Goal: Task Accomplishment & Management: Manage account settings

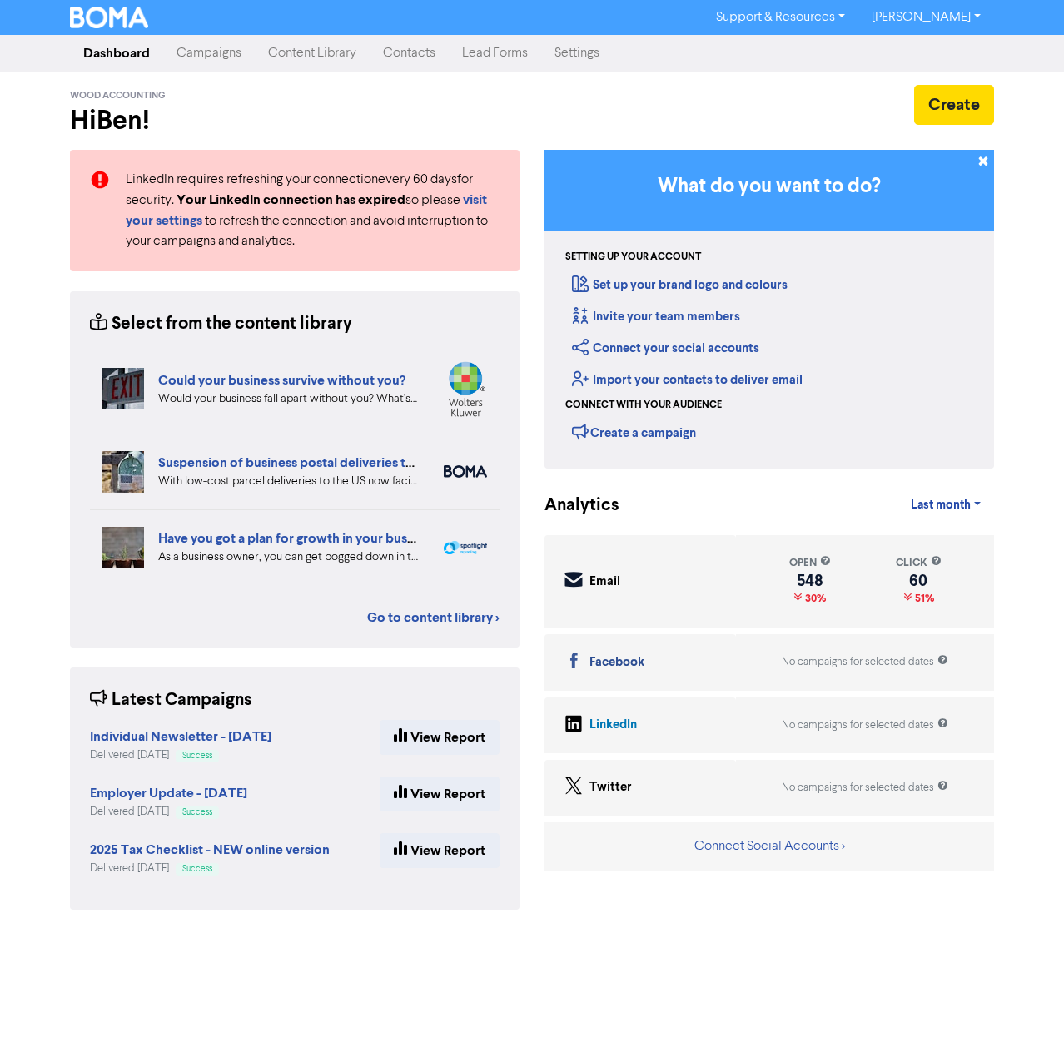
click at [208, 57] on link "Campaigns" at bounding box center [209, 53] width 92 height 33
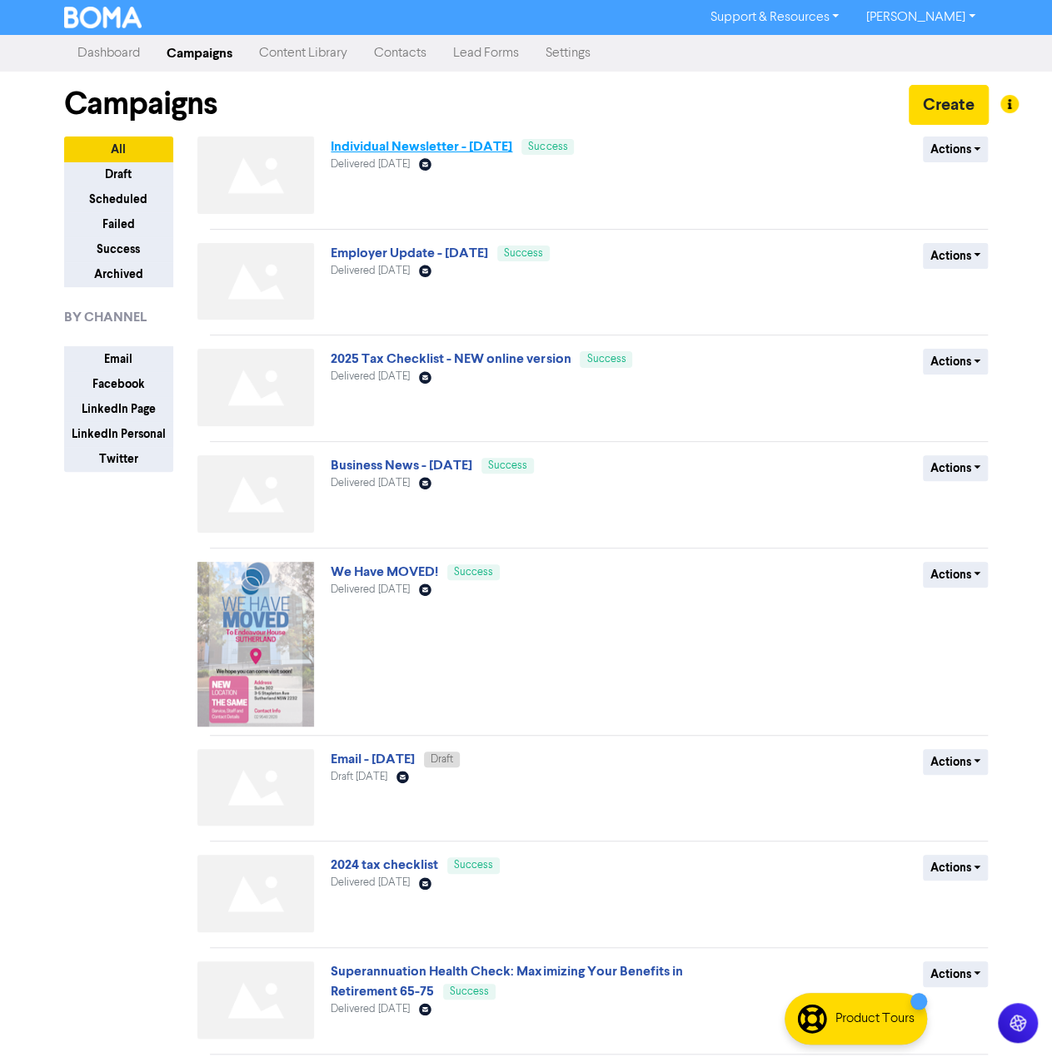
click at [356, 149] on link "Individual Newsletter - [DATE]" at bounding box center [422, 146] width 182 height 17
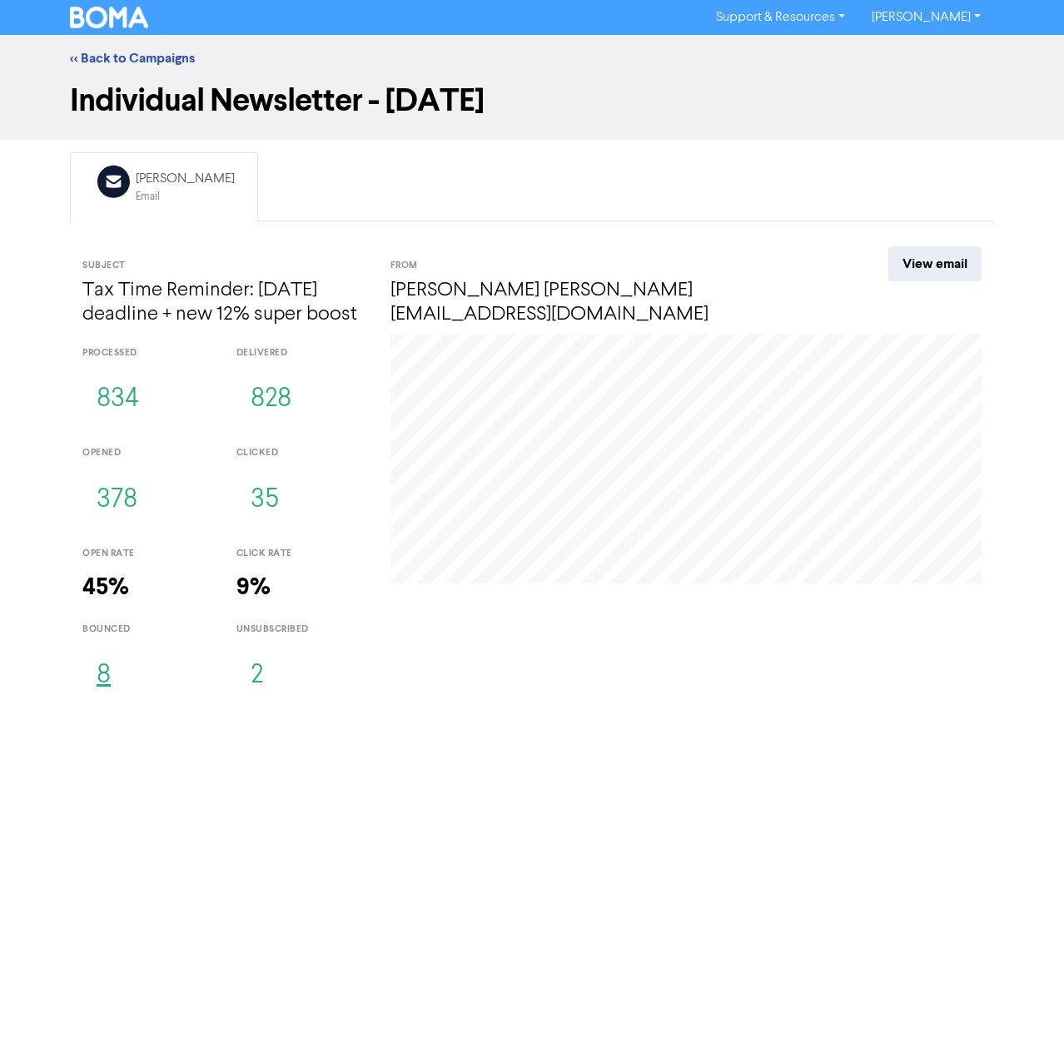
click at [107, 682] on button "8" at bounding box center [103, 676] width 42 height 55
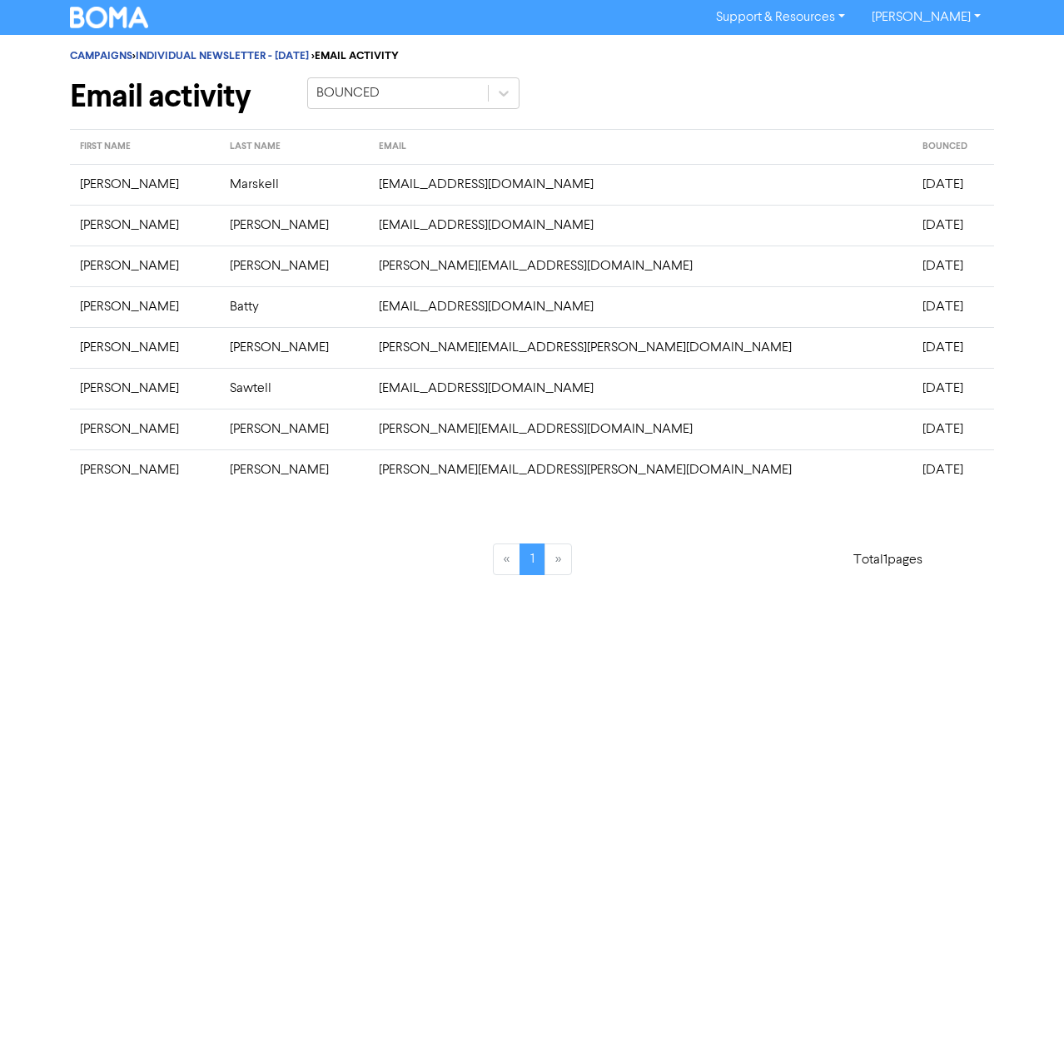
click at [89, 189] on td "[PERSON_NAME]" at bounding box center [145, 184] width 150 height 41
click at [102, 229] on td "[PERSON_NAME]" at bounding box center [145, 225] width 150 height 41
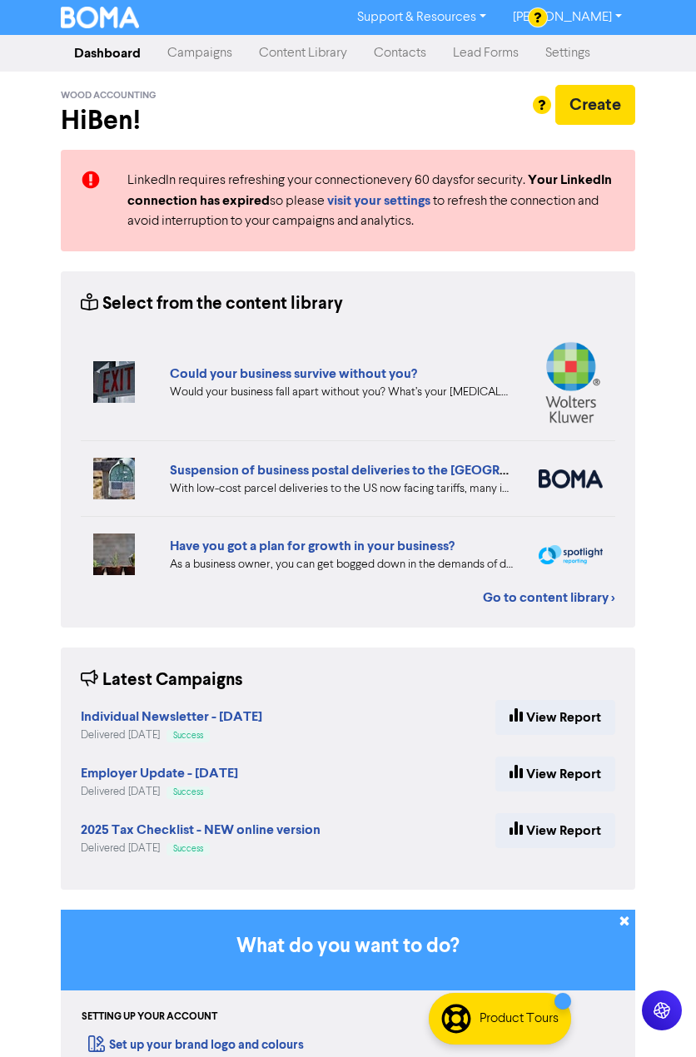
click at [393, 57] on link "Contacts" at bounding box center [400, 53] width 79 height 33
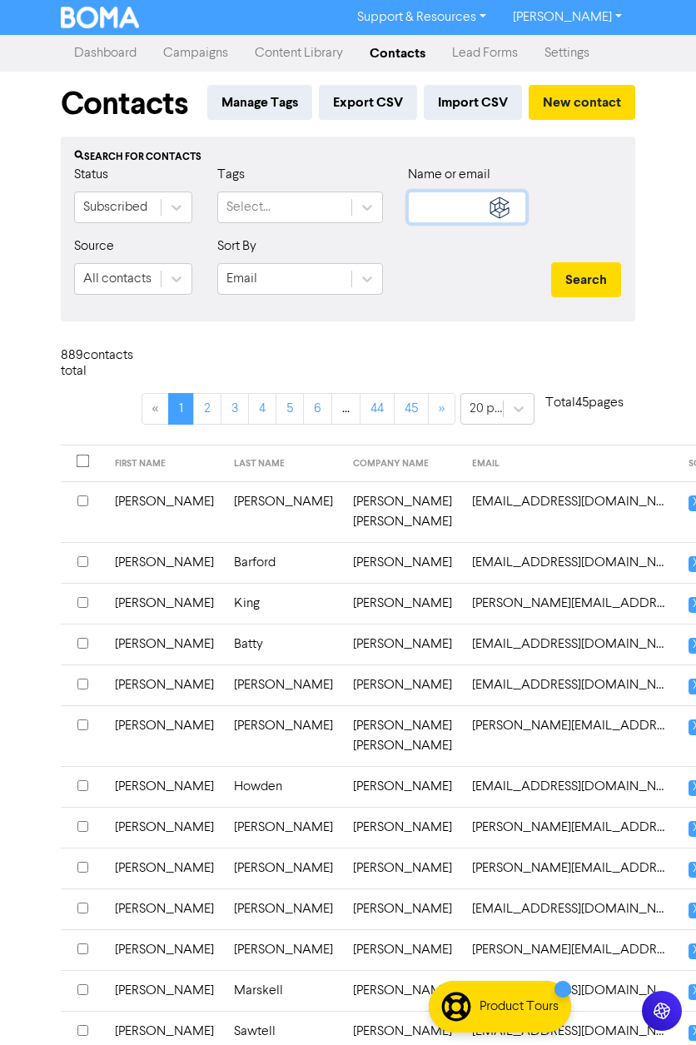
click at [469, 214] on input "text" at bounding box center [467, 207] width 118 height 32
type input "marskell"
click at [551, 262] on button "Search" at bounding box center [586, 279] width 70 height 35
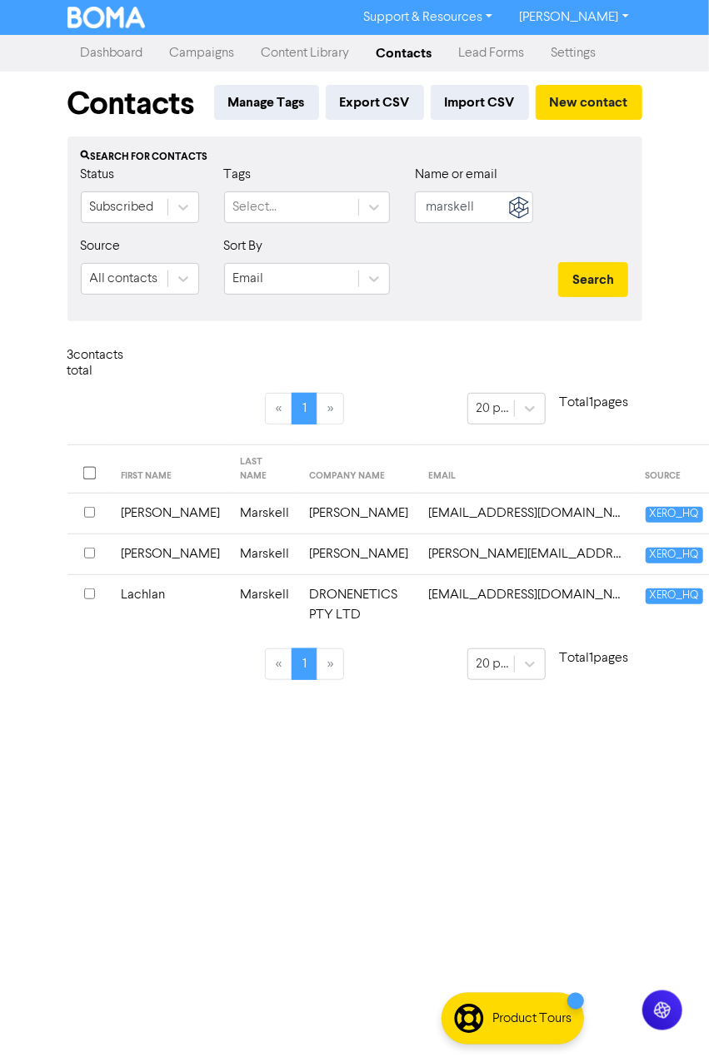
click at [300, 510] on td "[PERSON_NAME]" at bounding box center [359, 514] width 119 height 41
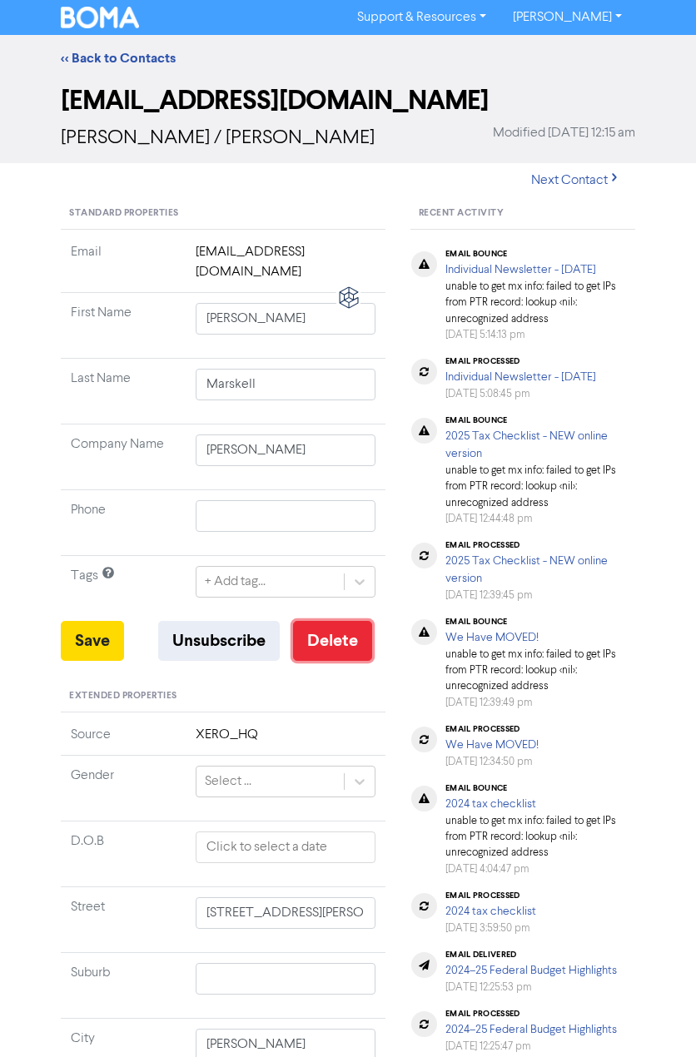
click at [352, 621] on button "Delete" at bounding box center [332, 641] width 79 height 40
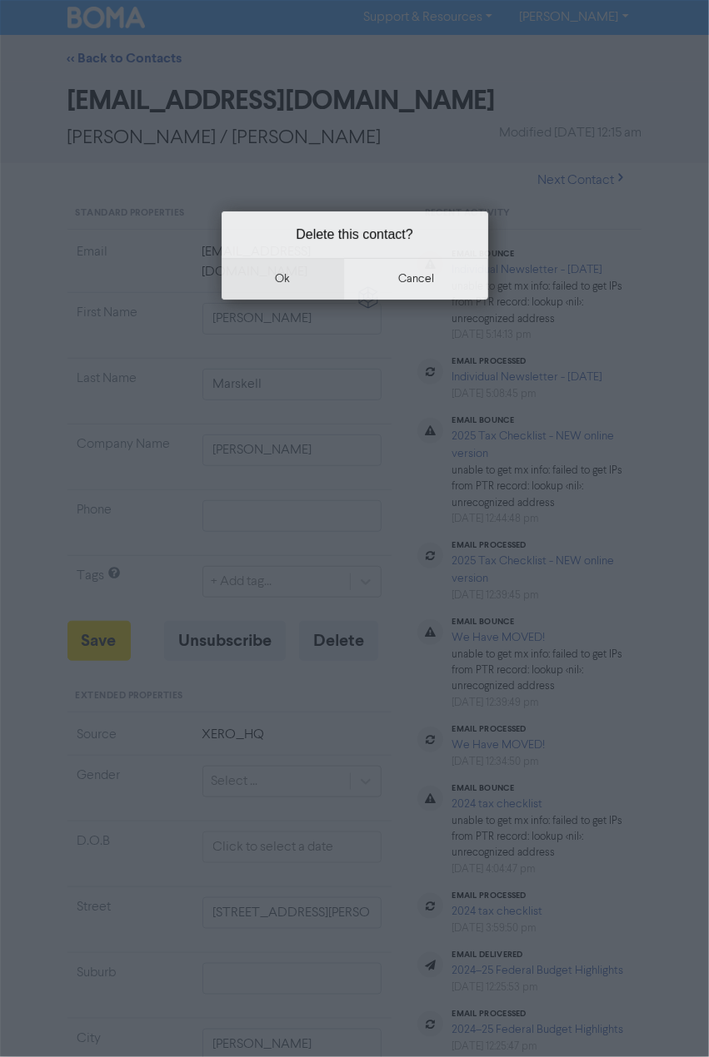
click at [315, 272] on button "ok" at bounding box center [282, 279] width 123 height 42
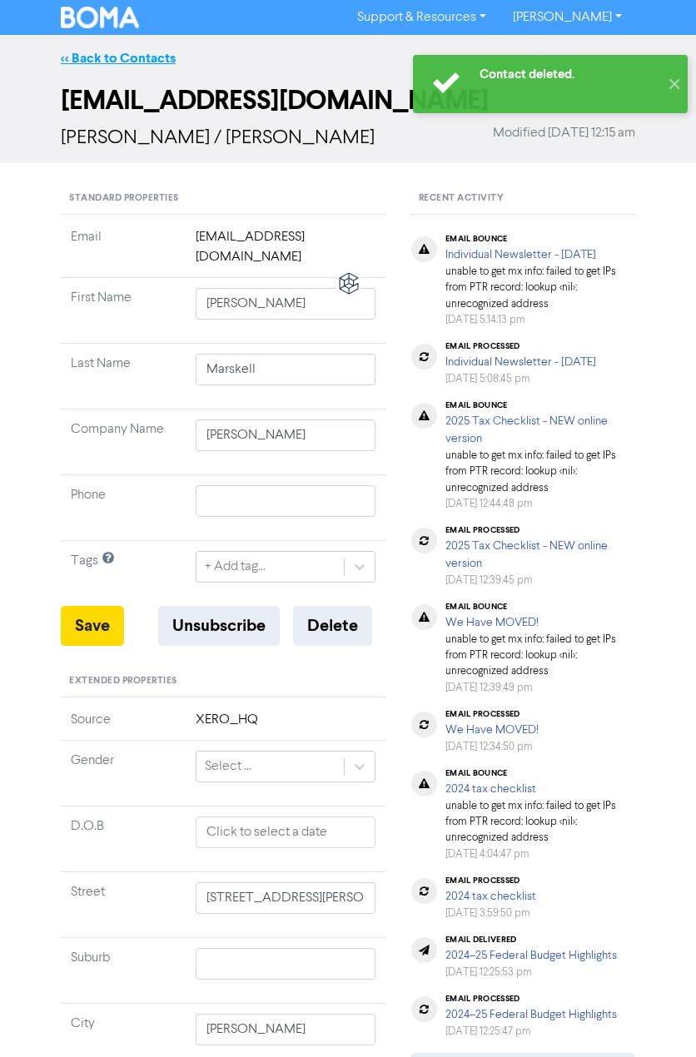
click at [139, 59] on link "<< Back to Contacts" at bounding box center [118, 58] width 115 height 17
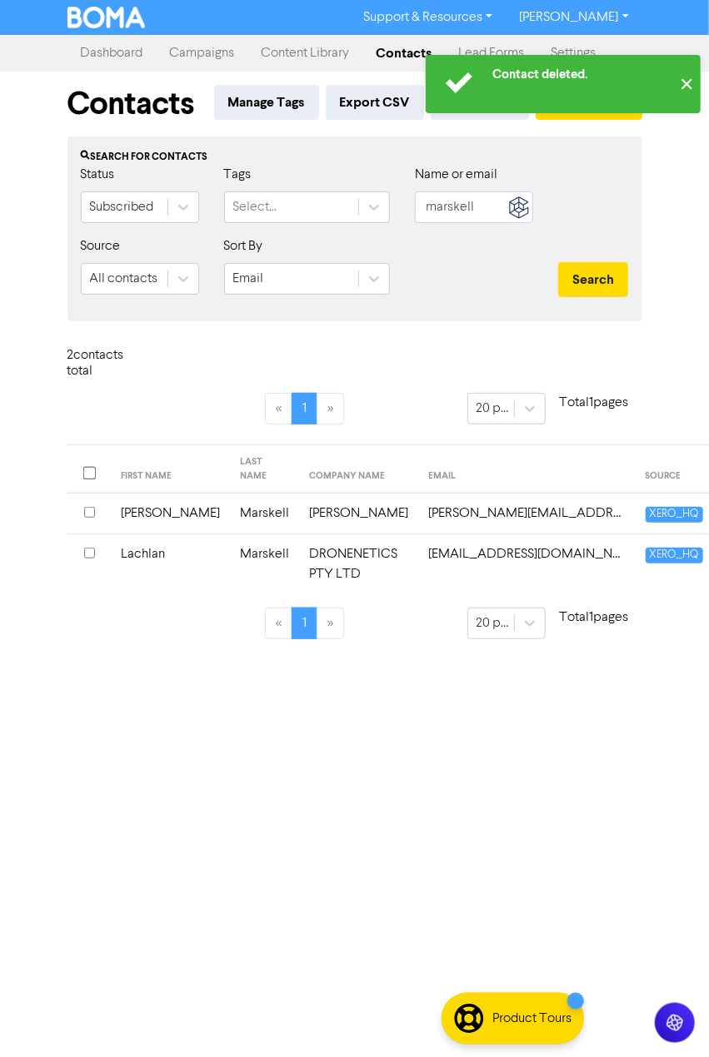
click at [683, 79] on button "✕" at bounding box center [686, 84] width 27 height 58
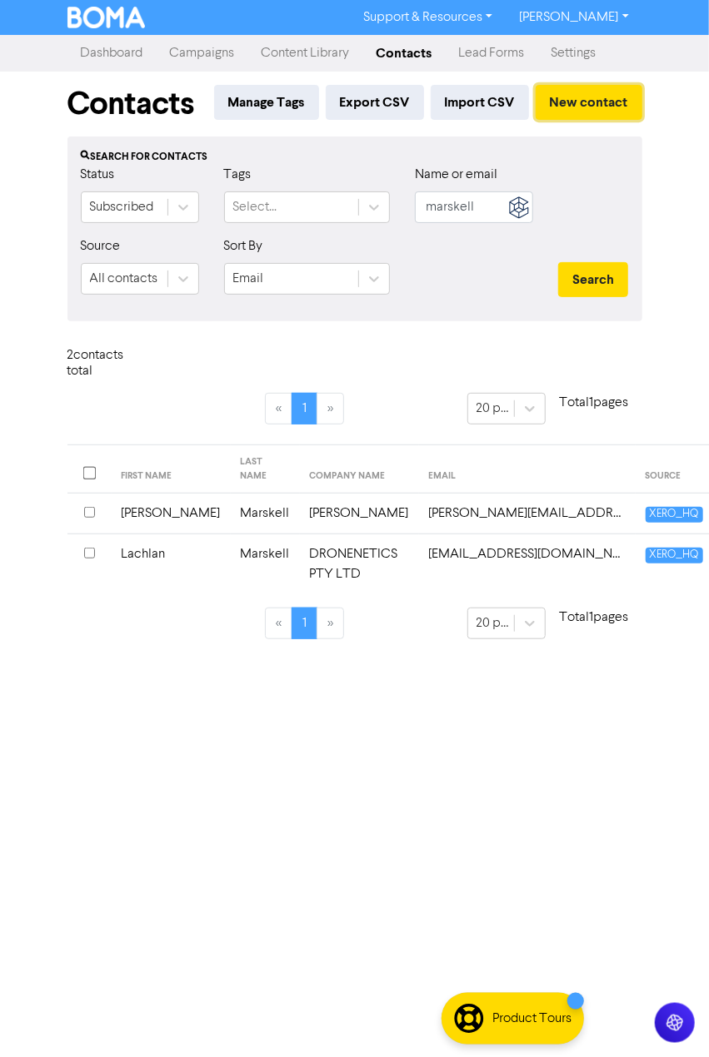
click at [586, 101] on button "New contact" at bounding box center [588, 102] width 107 height 35
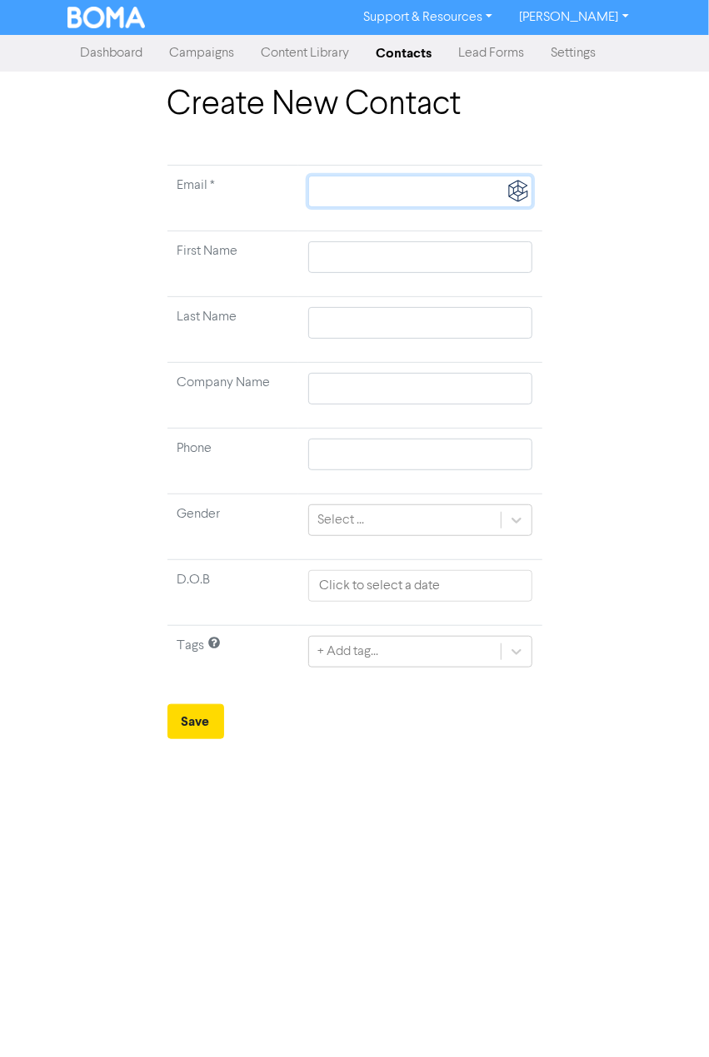
click at [385, 192] on input "text" at bounding box center [419, 192] width 223 height 32
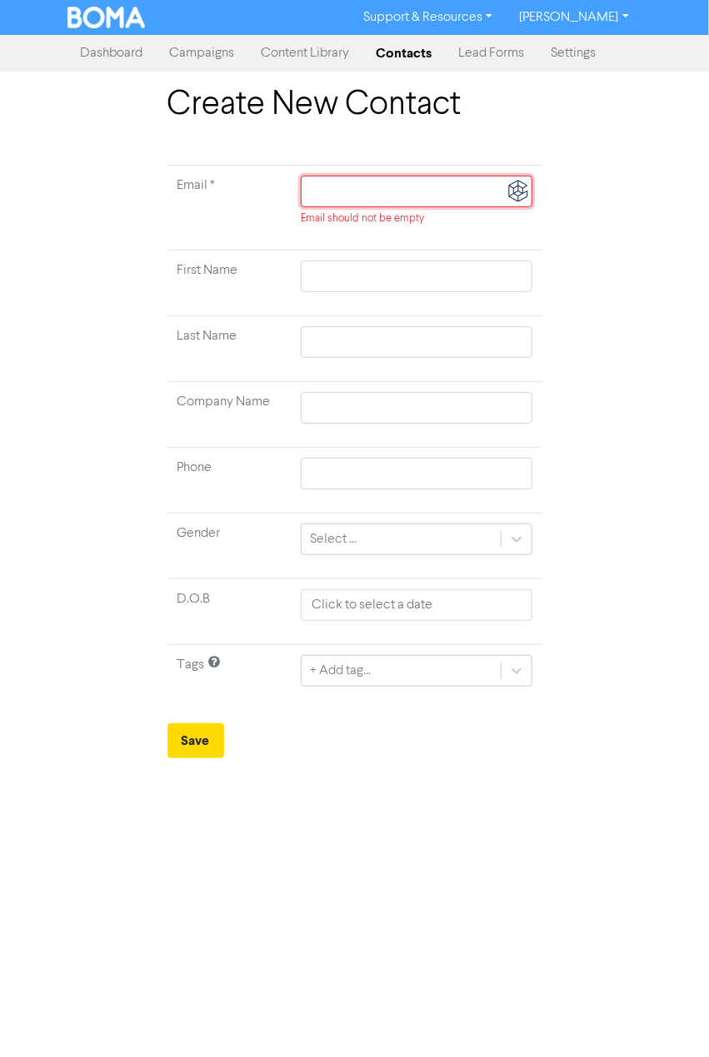
click at [428, 182] on input "text" at bounding box center [416, 192] width 231 height 32
paste input "d"
type input "d"
type input "de"
type input "deb"
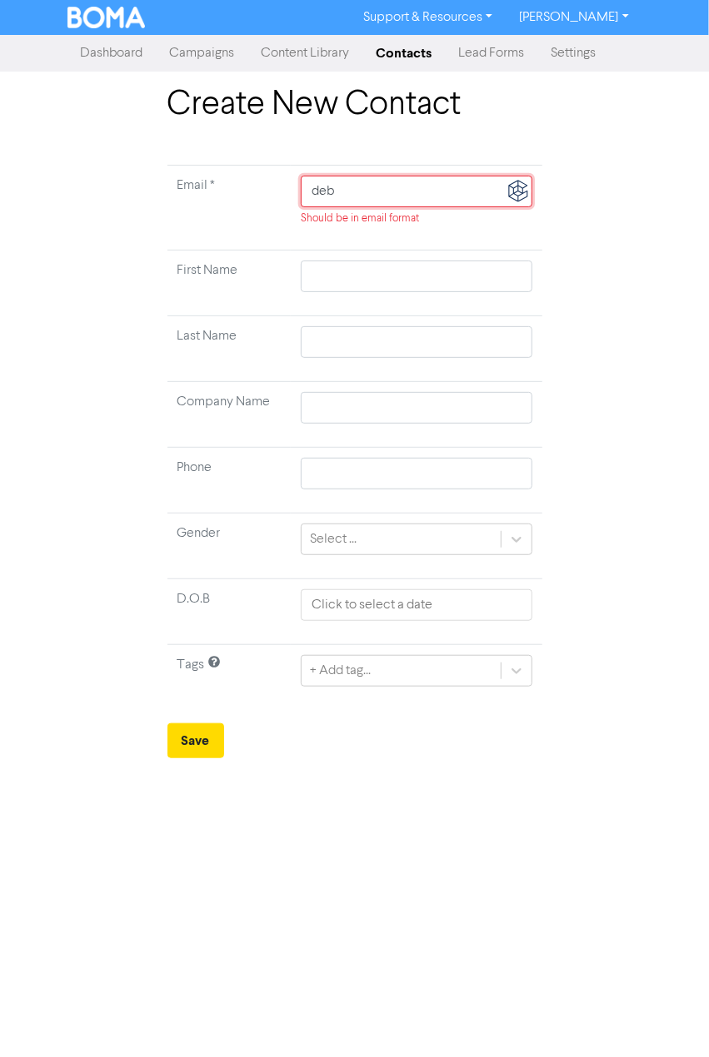
type input "debb"
type input "[PERSON_NAME]"
type input "debbiem"
type input "debbiema"
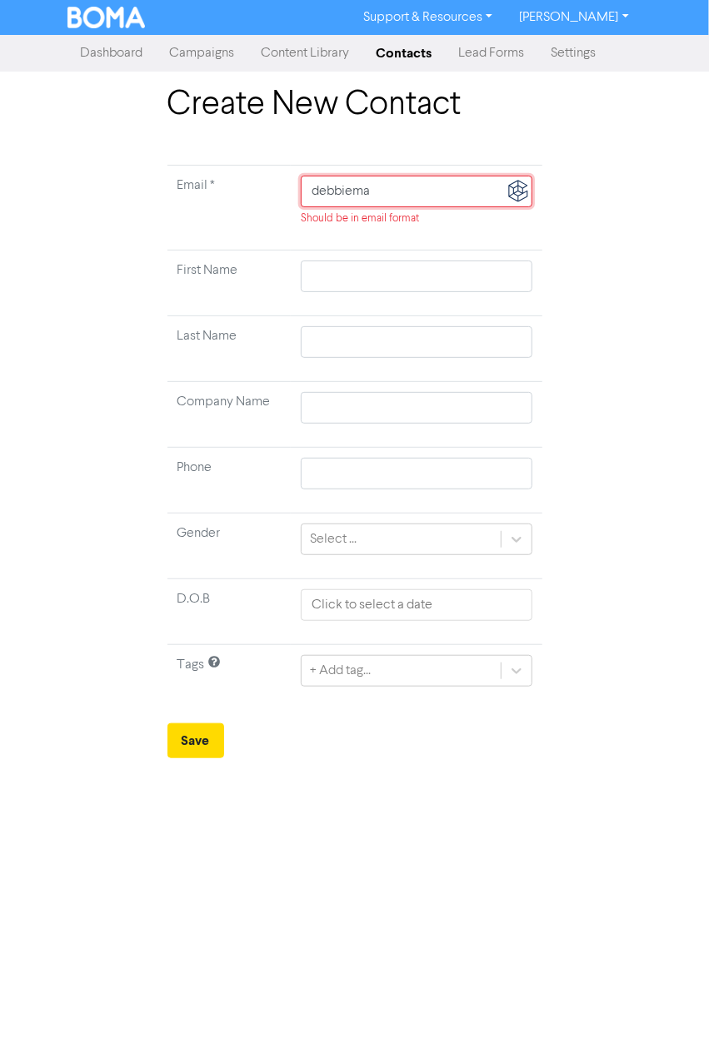
type input "debbiemar"
type input "debbiemars"
type input "debbiemarsk"
type input "debbiemarske"
type input "debbiemarskel"
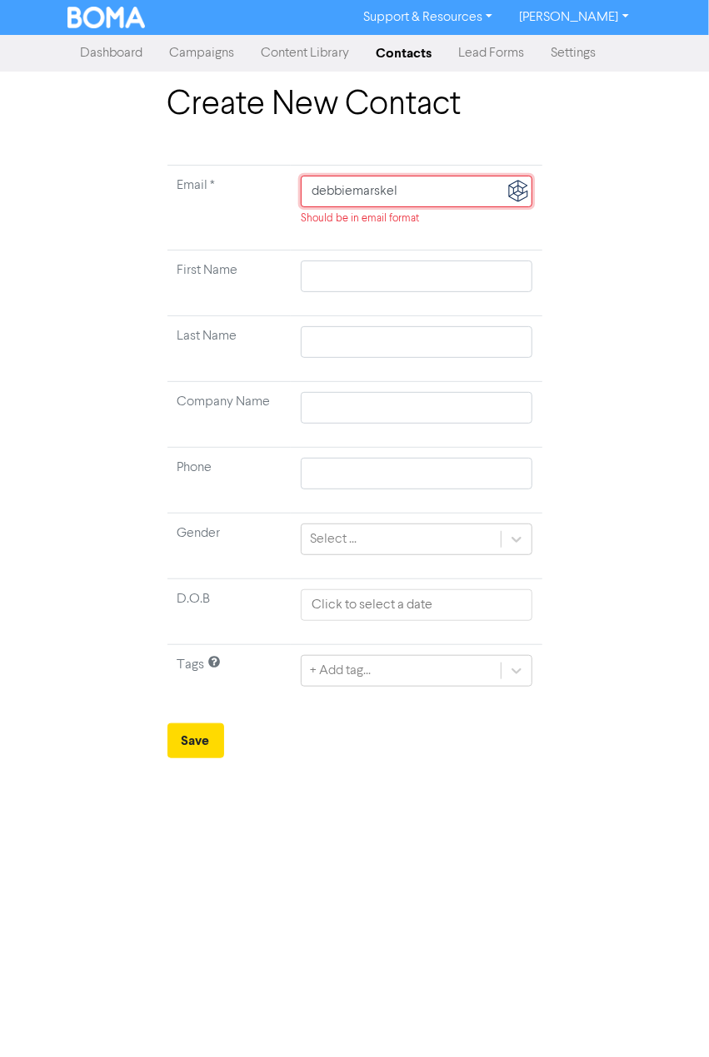
type input "debbiemarskell"
type input "debbiemarskell@"
type input "debbiemarskell@o"
type input "debbiemarskell@ou"
type input "debbiemarskell@out"
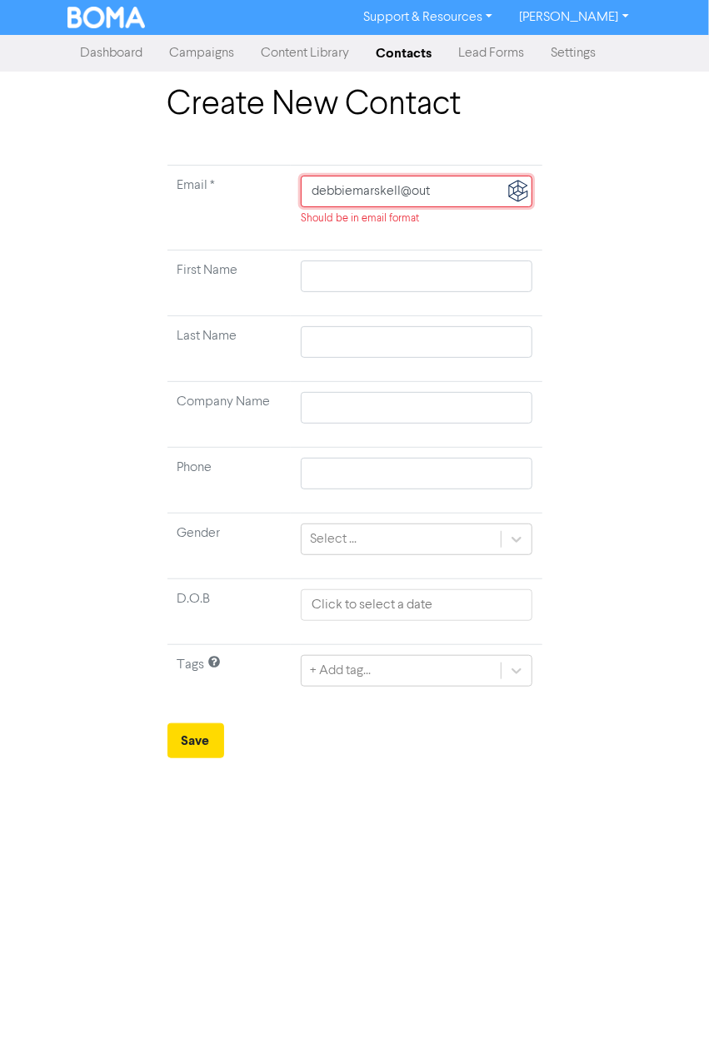
type input "debbiemarskell@outl"
type input "debbiemarskell@outlo"
type input "debbiemarskell@outloo"
type input "[EMAIL_ADDRESS]"
type input "[EMAIL_ADDRESS]."
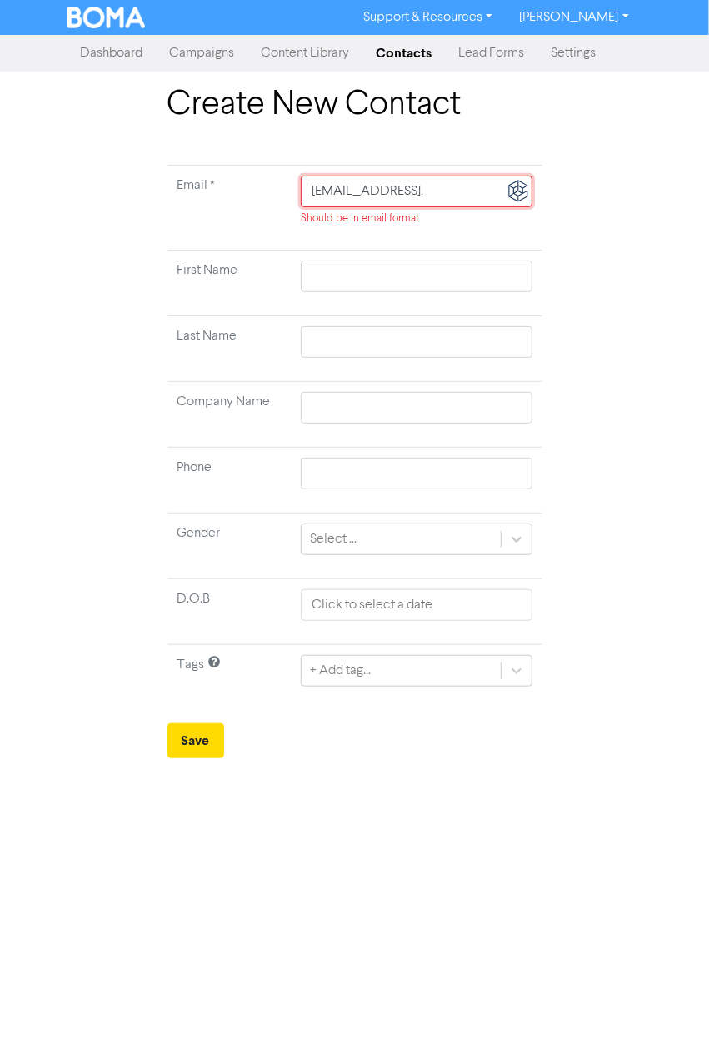
type input "debbiemarskell@outlook.c"
type input "[EMAIL_ADDRESS][DOMAIN_NAME]"
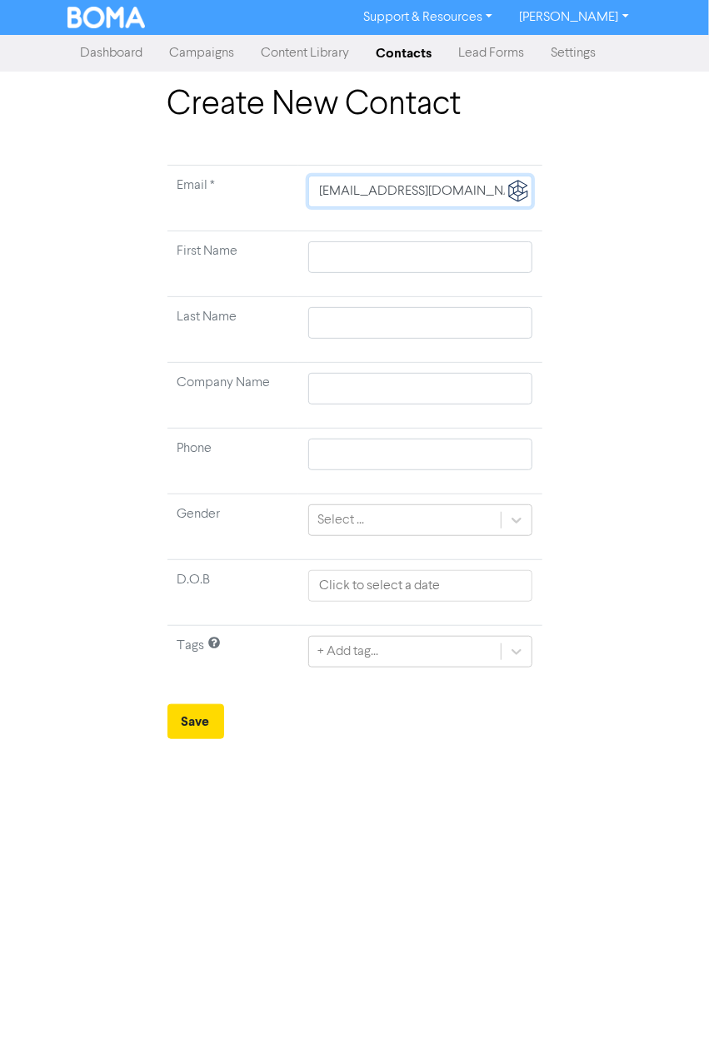
type input "[EMAIL_ADDRESS][DOMAIN_NAME]"
type input "D"
type input "De"
type input "Deb"
type input "Debr"
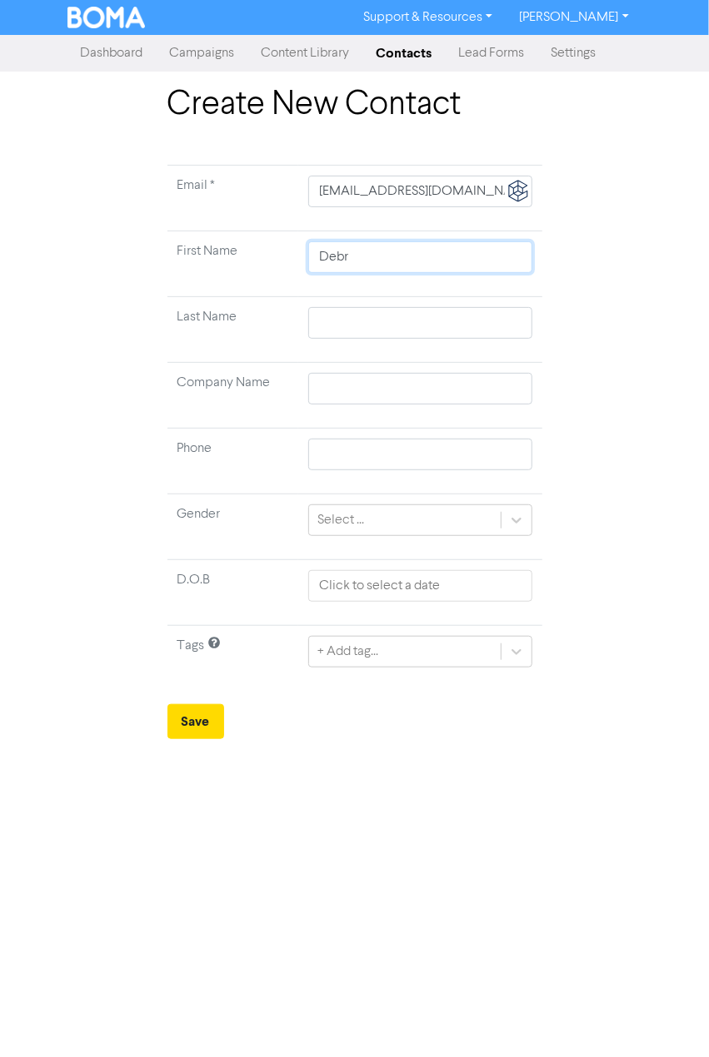
type input "[PERSON_NAME]"
type input "M"
type input "Ma"
type input "Mar"
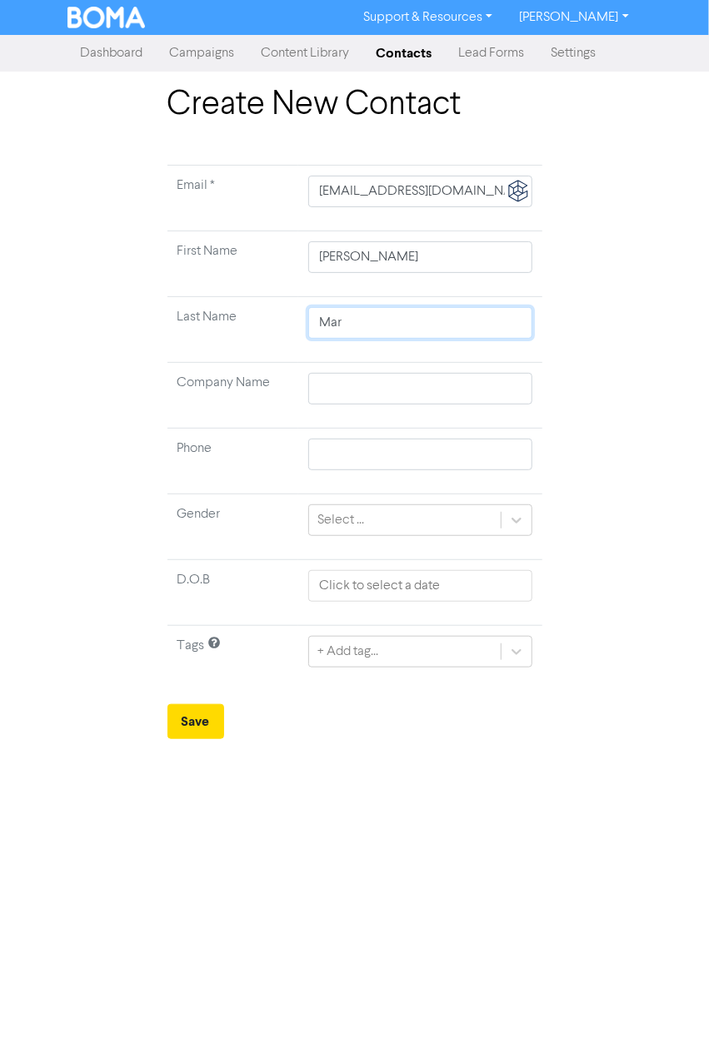
type input "Mars"
type input "Marskell"
click at [420, 455] on input "text" at bounding box center [419, 455] width 223 height 32
click at [361, 520] on div "Select ..." at bounding box center [340, 520] width 47 height 20
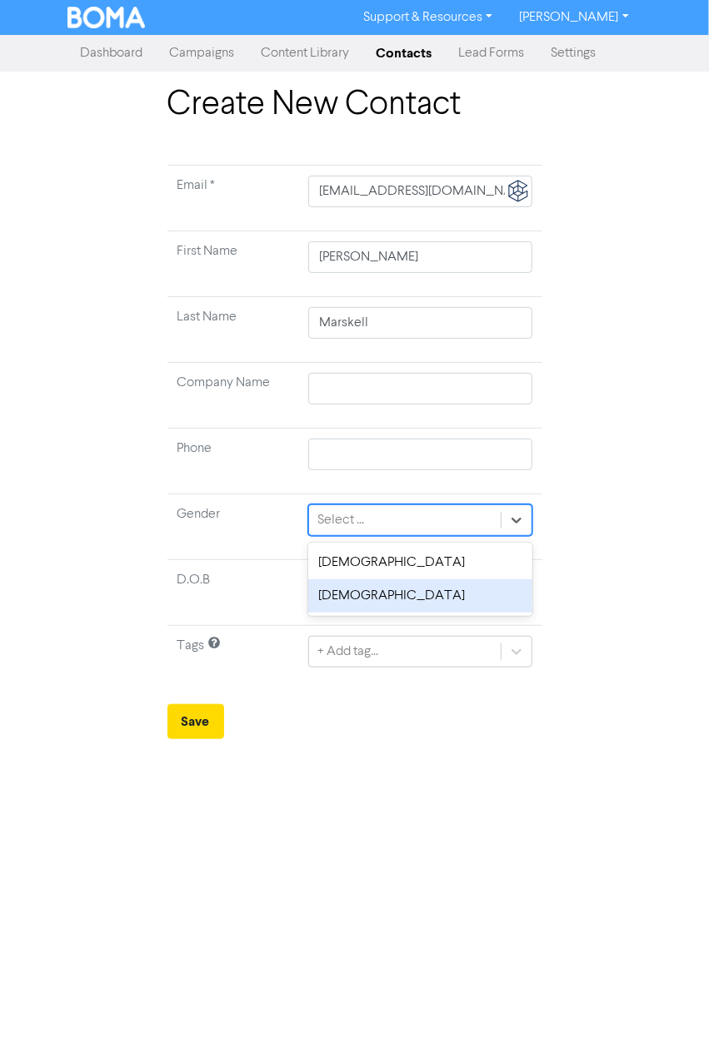
click at [368, 595] on div "[DEMOGRAPHIC_DATA]" at bounding box center [419, 595] width 223 height 33
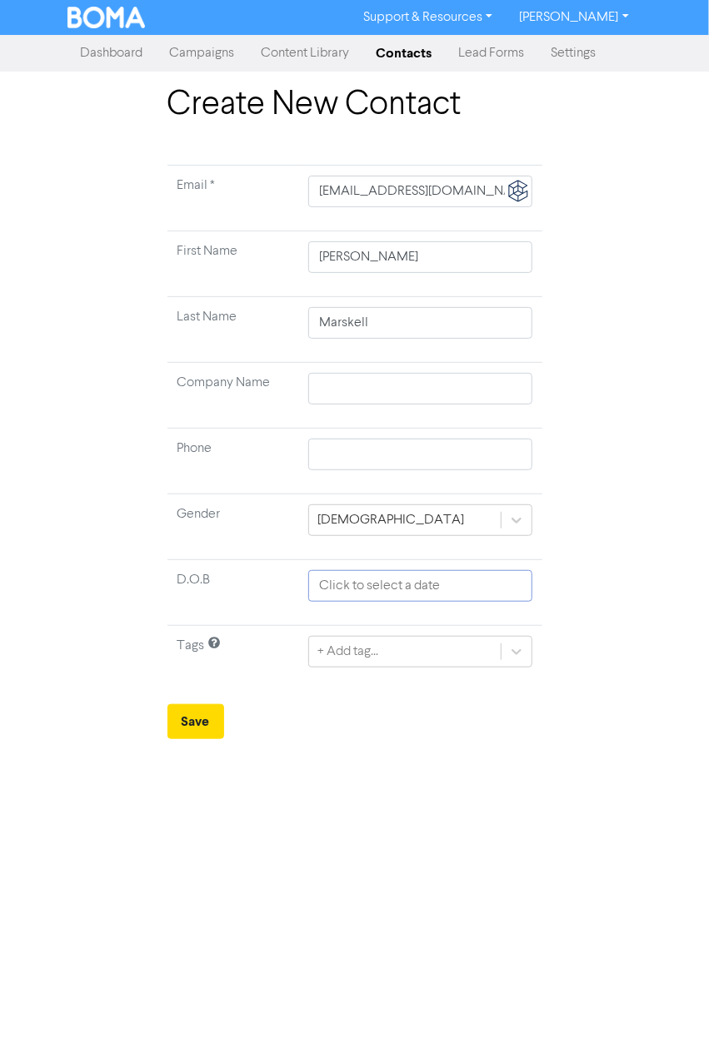
click at [366, 586] on input "text" at bounding box center [419, 586] width 223 height 32
select select "8"
select select "2025"
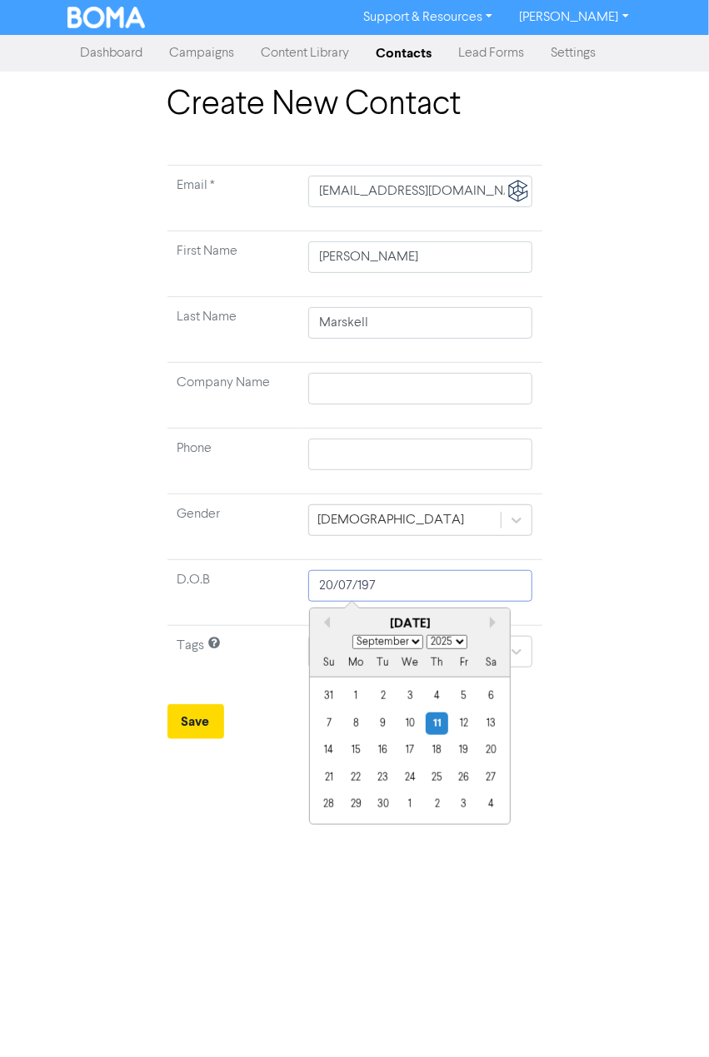
type input "[DATE]"
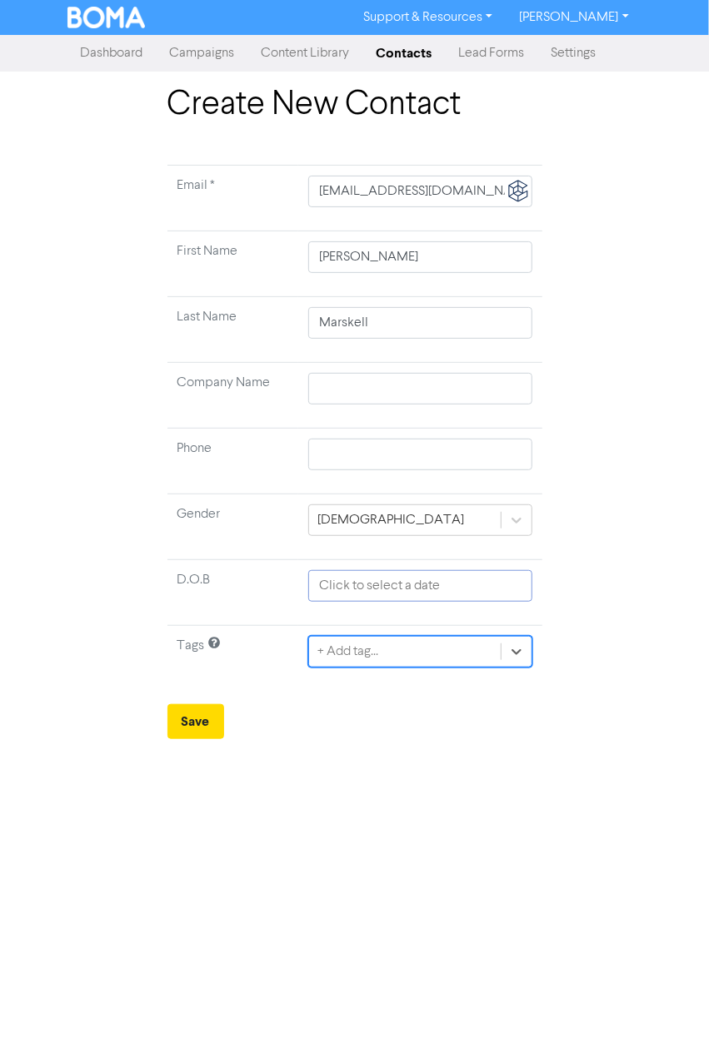
select select "8"
select select "2025"
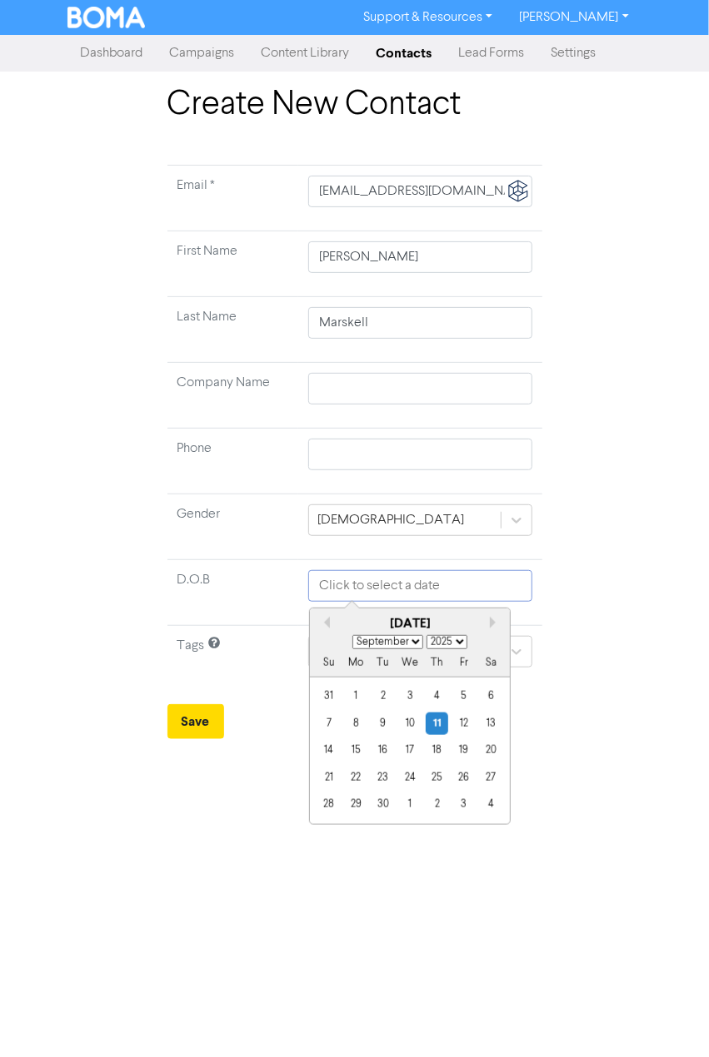
click at [374, 579] on input "text" at bounding box center [419, 586] width 223 height 32
type input "[DATE]"
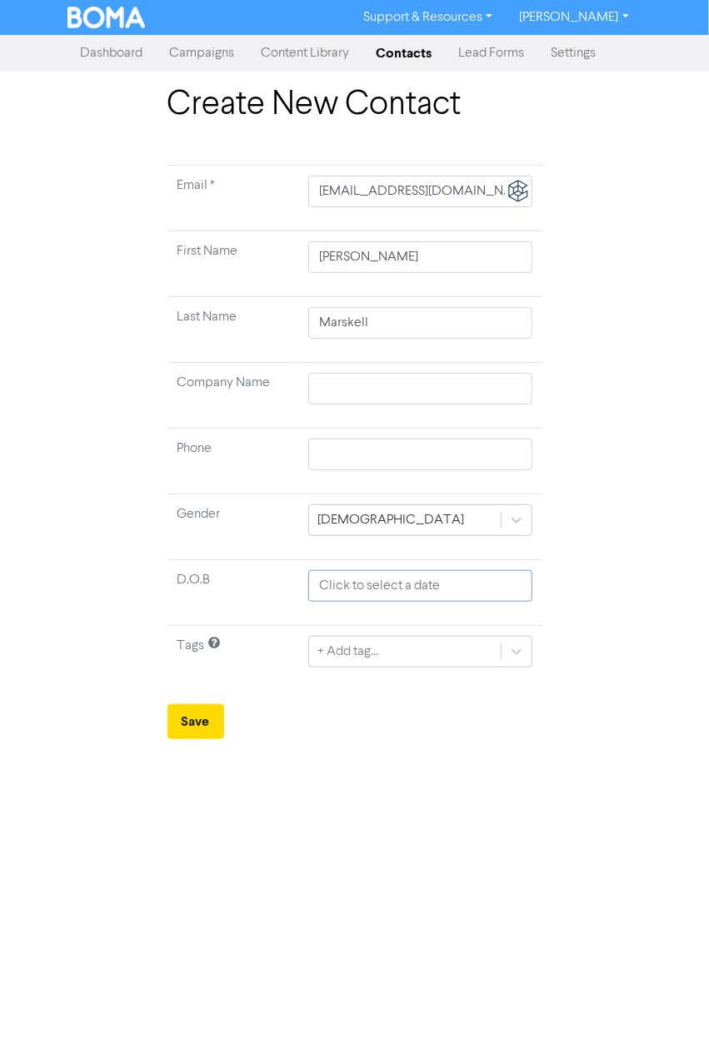
click at [385, 588] on input "text" at bounding box center [419, 586] width 223 height 32
select select "8"
select select "2025"
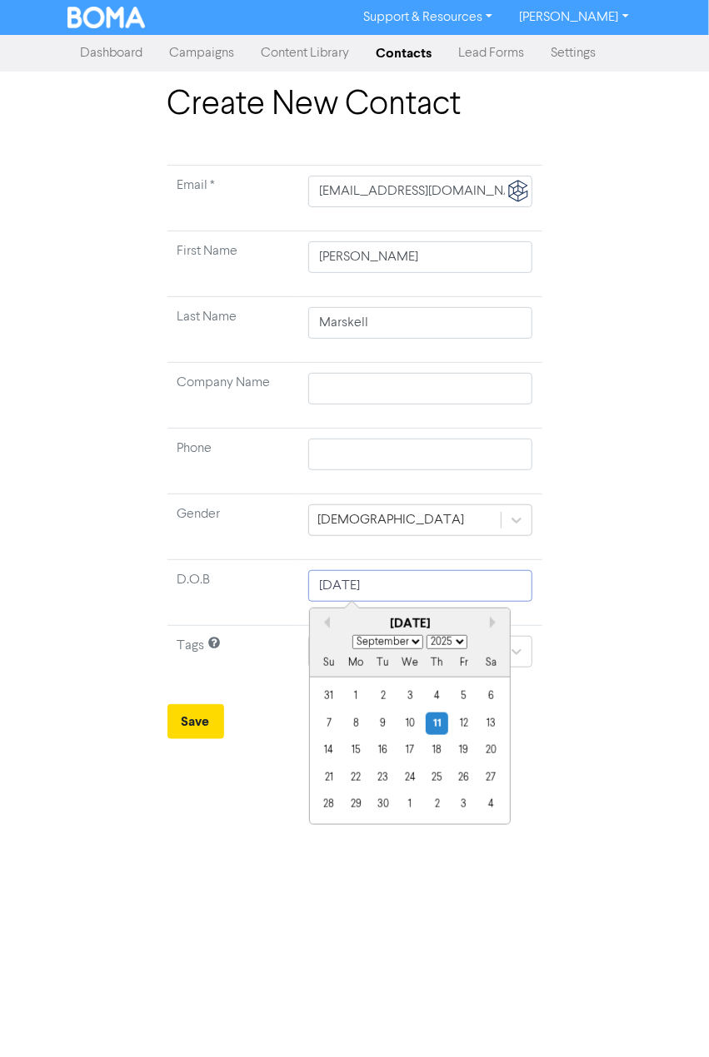
type input "[DATE]"
click at [408, 637] on select "January February March April May June July August September October November De…" at bounding box center [387, 642] width 71 height 14
click at [428, 639] on select "1900 1901 1902 1903 1904 1905 1906 1907 1908 1909 1910 1911 1912 1913 1914 1915…" at bounding box center [446, 642] width 41 height 14
select select "1975"
click at [426, 635] on select "1900 1901 1902 1903 1904 1905 1906 1907 1908 1909 1910 1911 1912 1913 1914 1915…" at bounding box center [446, 642] width 41 height 14
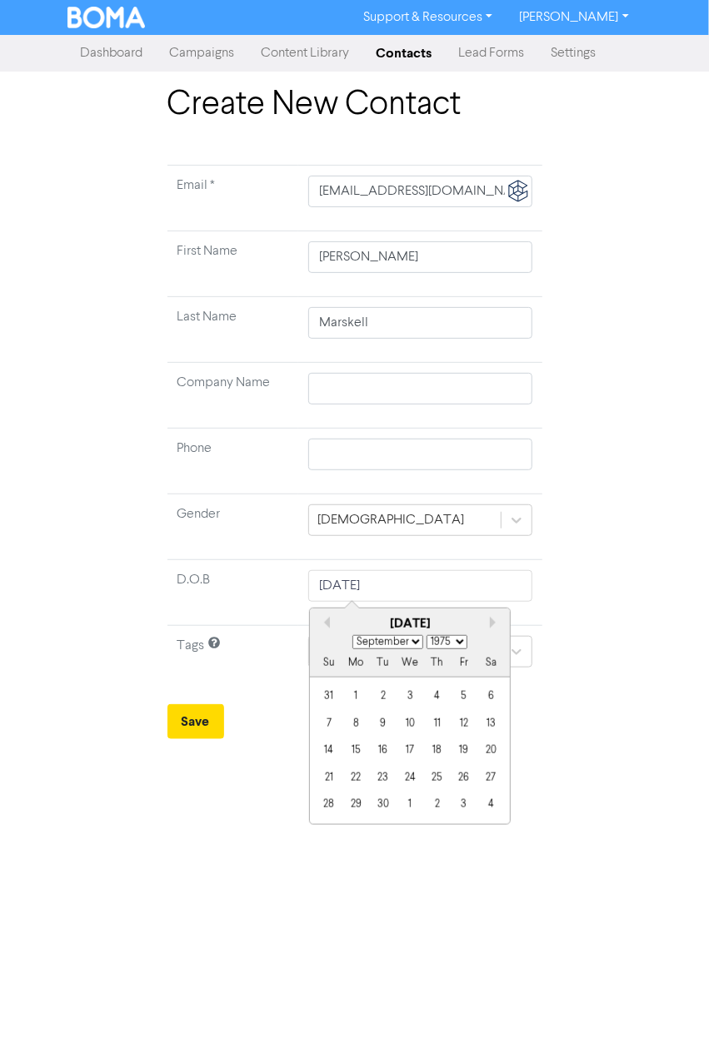
click at [408, 645] on select "January February March April May June July August September October November De…" at bounding box center [387, 642] width 71 height 14
select select "6"
click at [352, 635] on select "January February March April May June July August September October November De…" at bounding box center [387, 642] width 71 height 14
click at [325, 781] on div "20" at bounding box center [328, 778] width 22 height 22
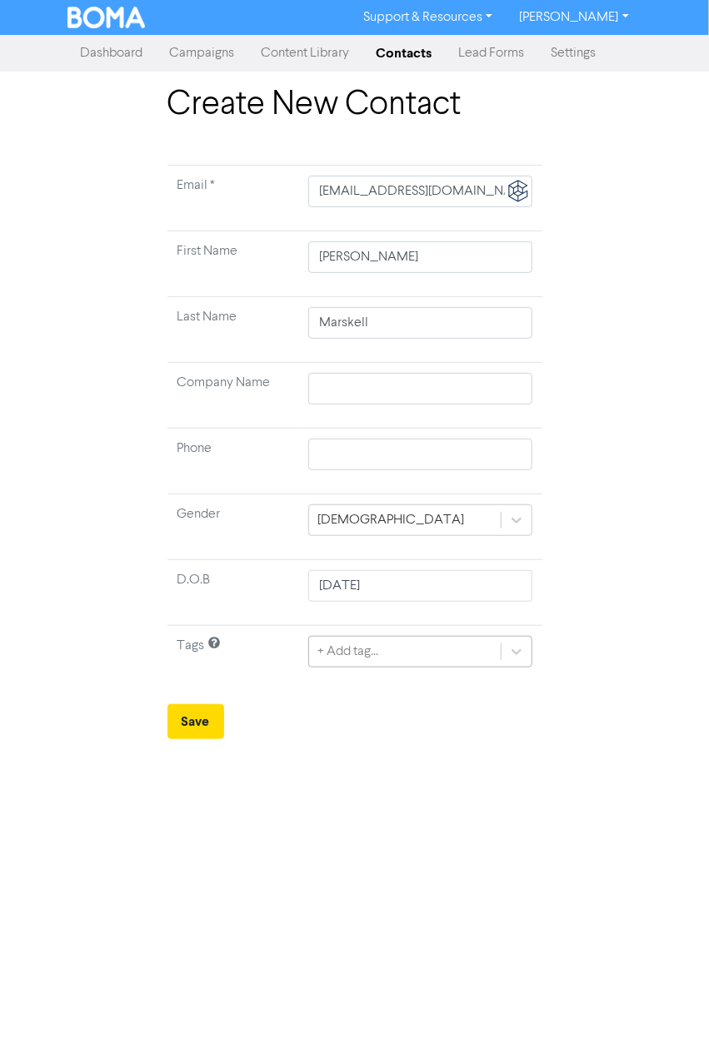
click at [369, 649] on div "+ Add tag..." at bounding box center [347, 652] width 61 height 20
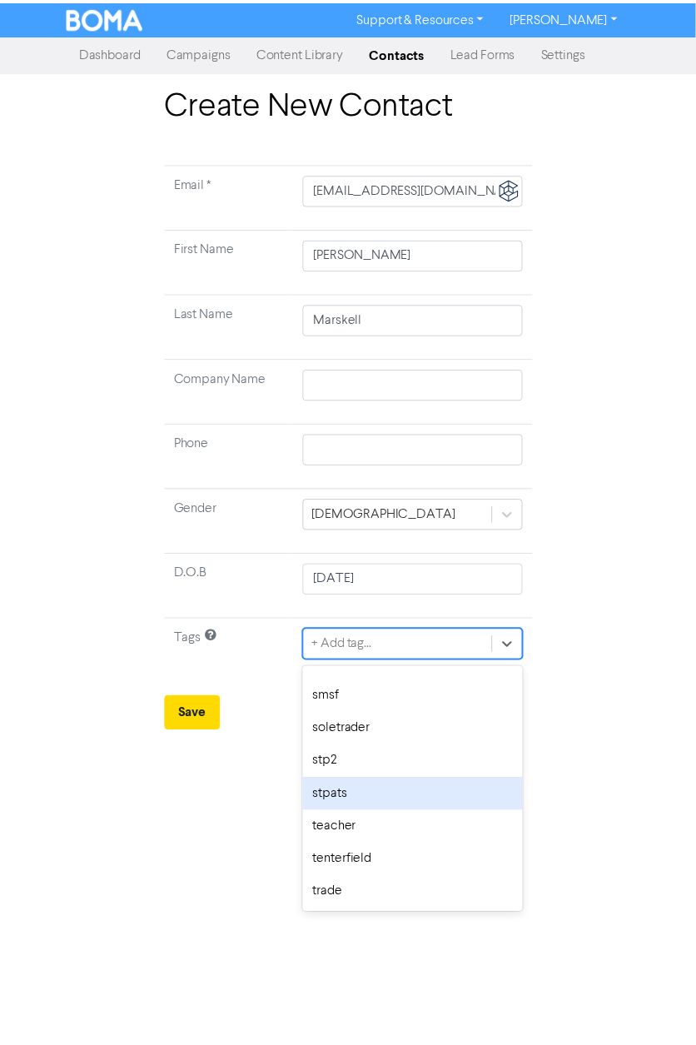
scroll to position [789, 0]
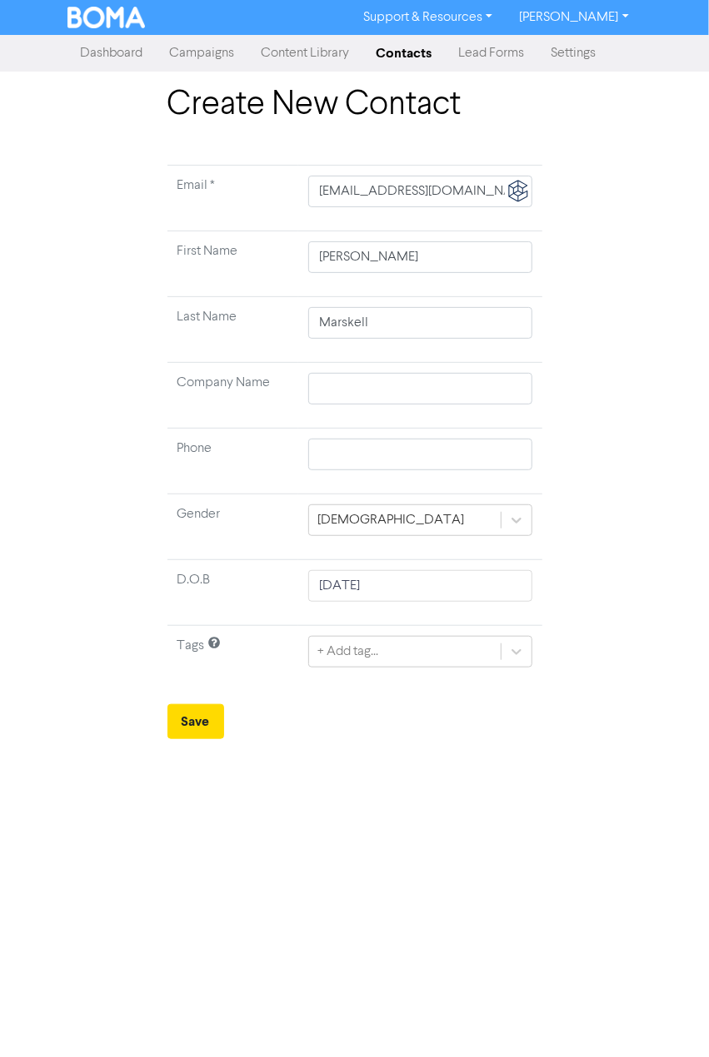
click at [201, 784] on div "Support & Resources Video Tutorials FAQ & Guides Marketing Education [PERSON_NA…" at bounding box center [354, 528] width 709 height 1057
click at [201, 720] on button "Save" at bounding box center [195, 721] width 57 height 35
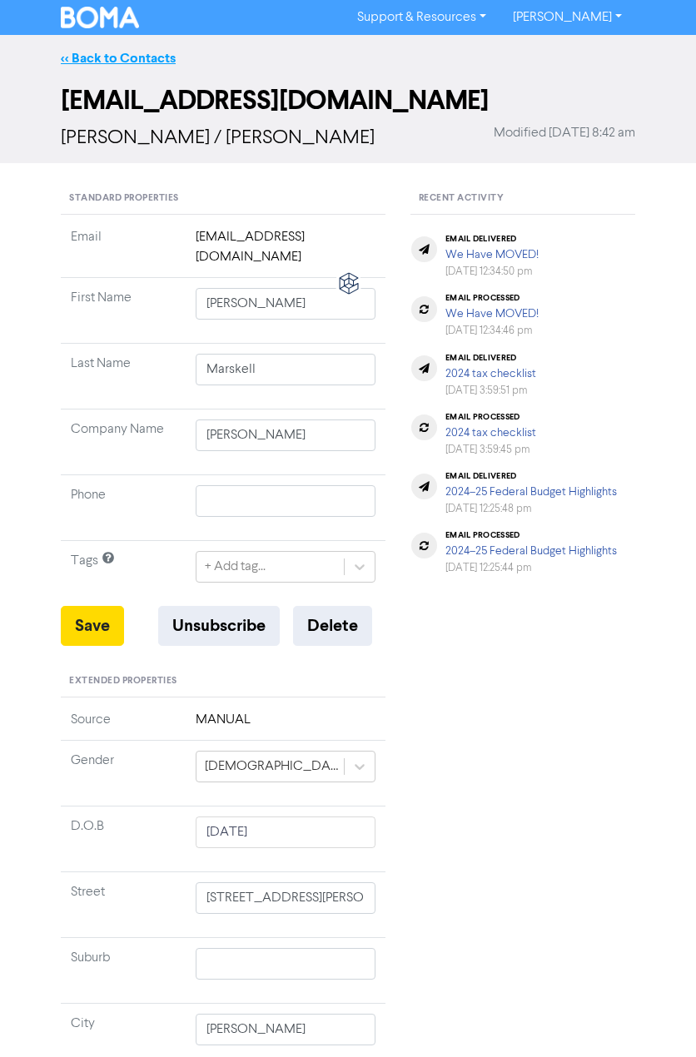
click at [112, 58] on link "<< Back to Contacts" at bounding box center [118, 58] width 115 height 17
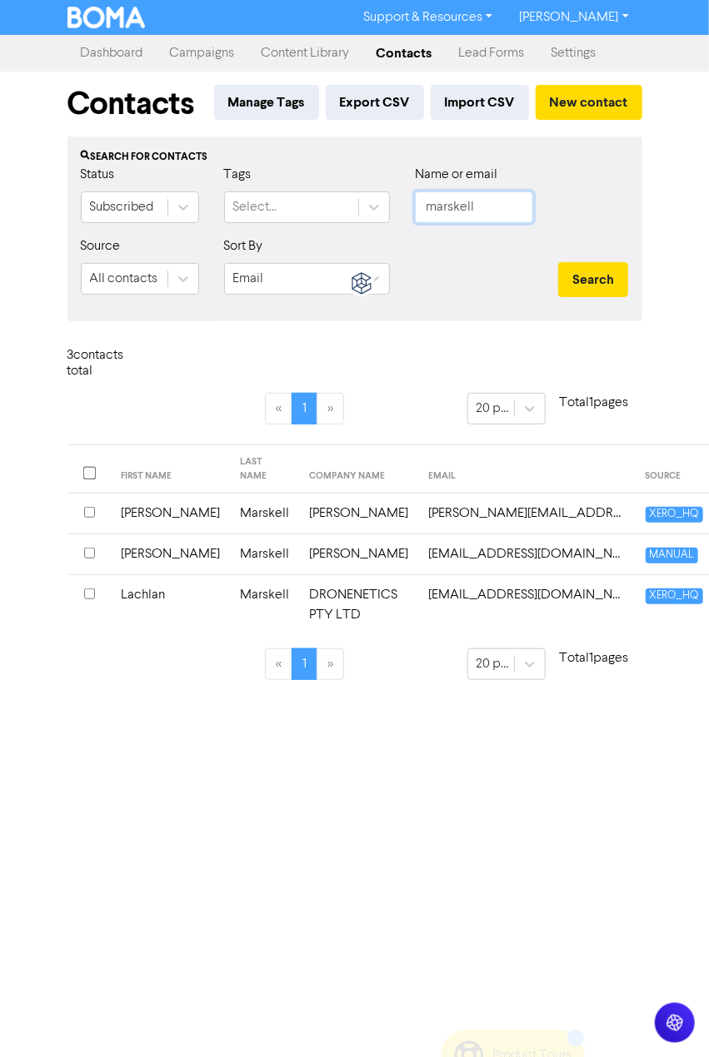
click at [446, 219] on input "marskell" at bounding box center [474, 207] width 118 height 32
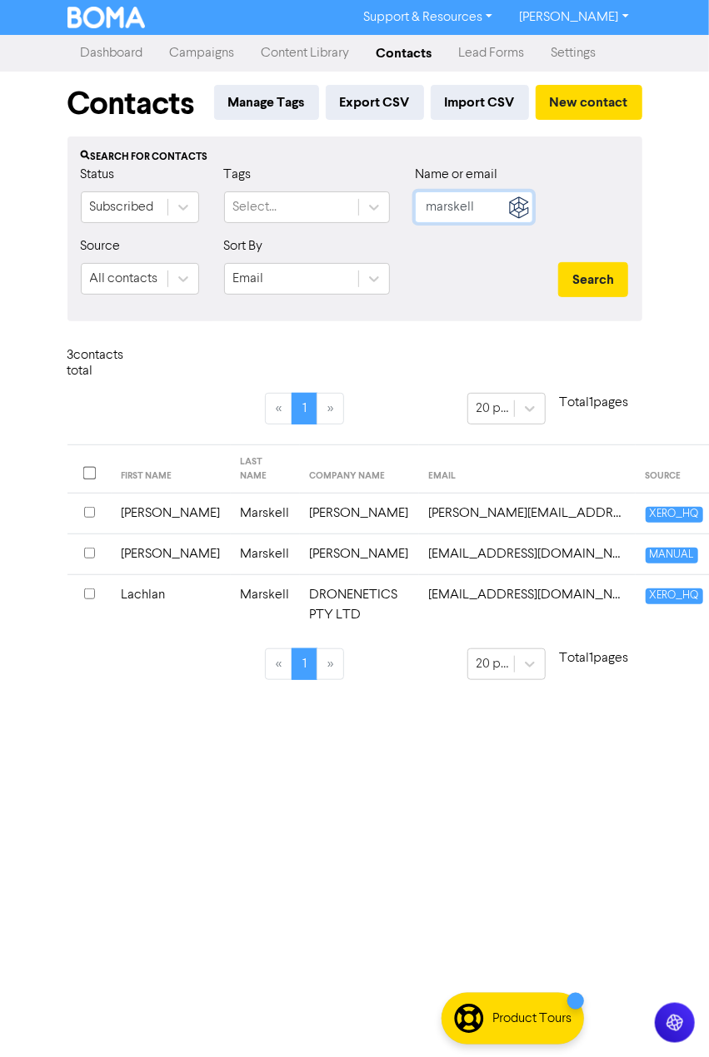
drag, startPoint x: 492, startPoint y: 206, endPoint x: 222, endPoint y: 184, distance: 270.6
click at [270, 200] on div "Status Subscribed Tags Select... Name or email marskell" at bounding box center [354, 201] width 573 height 72
click at [558, 262] on button "Search" at bounding box center [593, 279] width 70 height 35
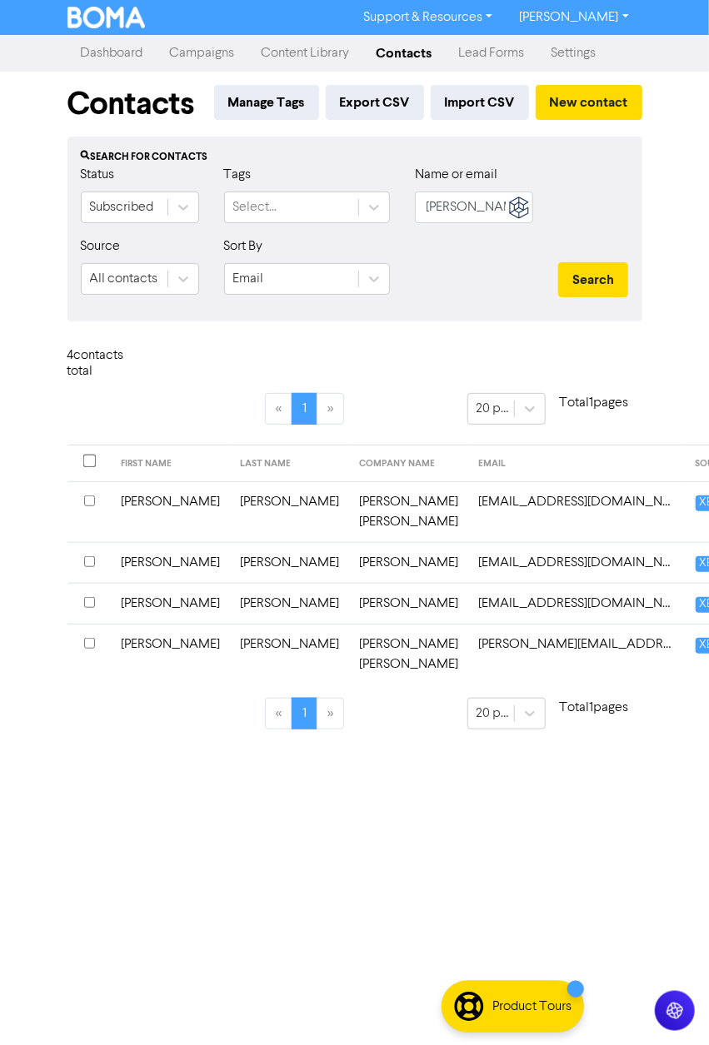
click at [88, 567] on input "checkbox" at bounding box center [89, 561] width 11 height 11
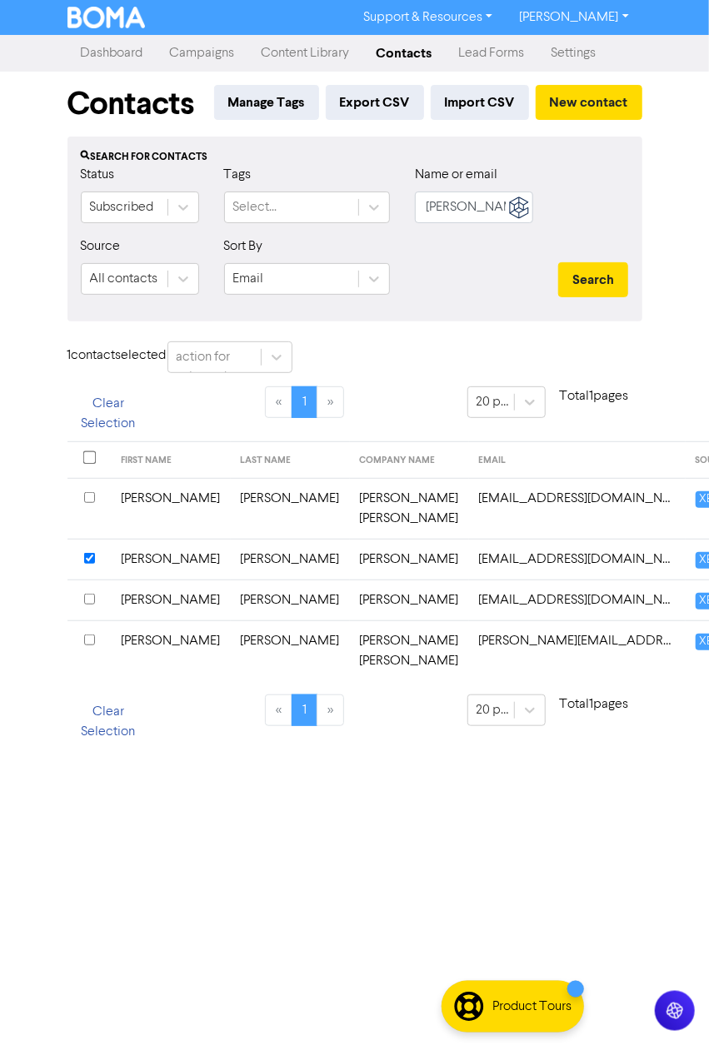
click at [88, 604] on input "checkbox" at bounding box center [89, 599] width 11 height 11
click at [280, 355] on icon at bounding box center [276, 357] width 17 height 17
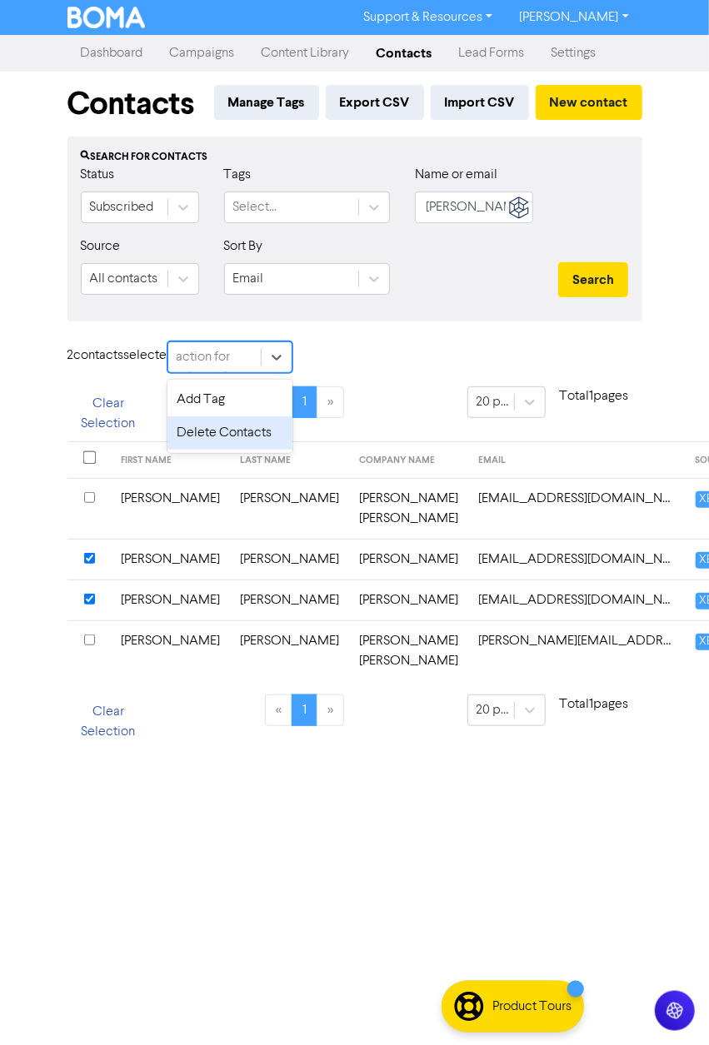
click at [223, 438] on div "Delete Contacts" at bounding box center [229, 432] width 125 height 33
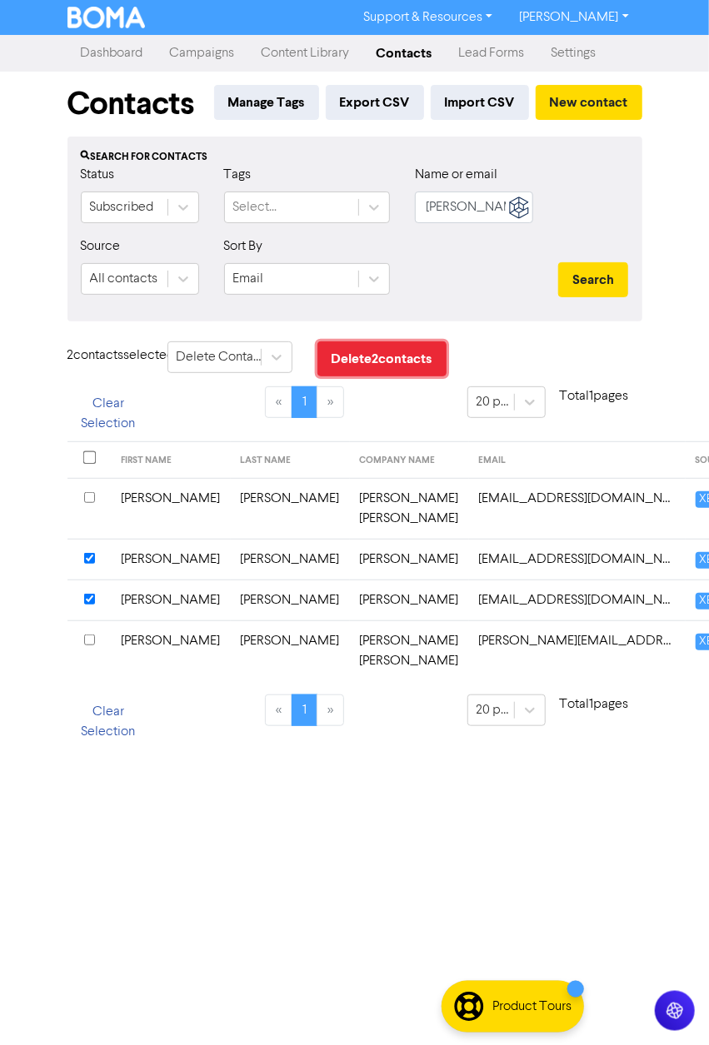
click at [390, 355] on button "Delete 2 contact s" at bounding box center [381, 358] width 129 height 35
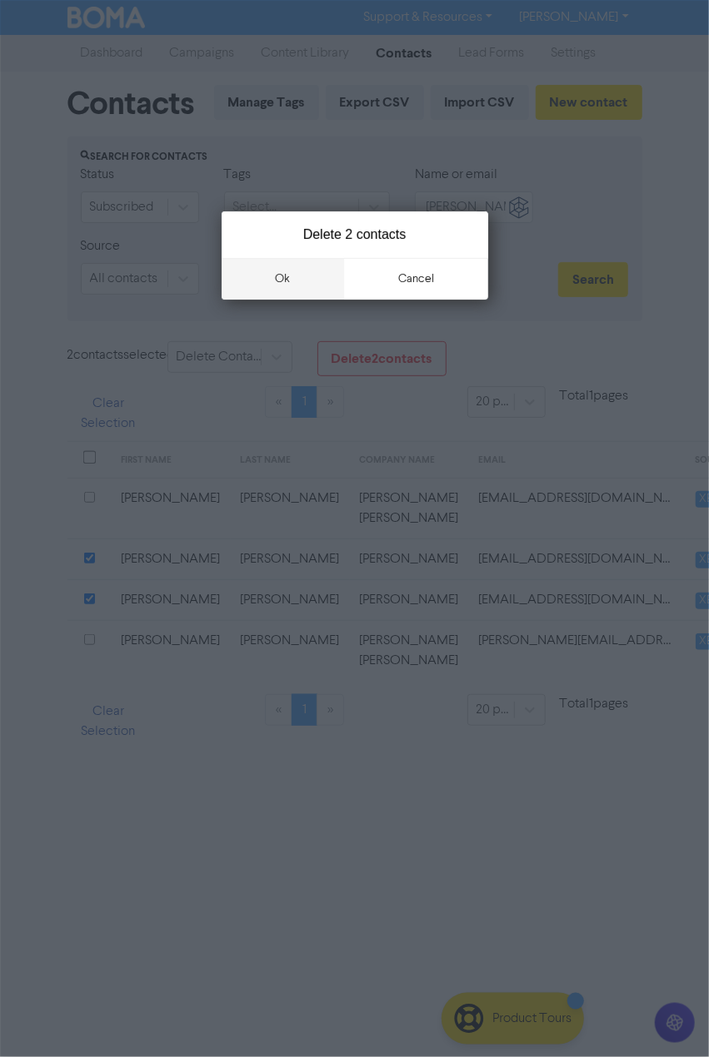
click at [282, 275] on button "ok" at bounding box center [282, 279] width 123 height 42
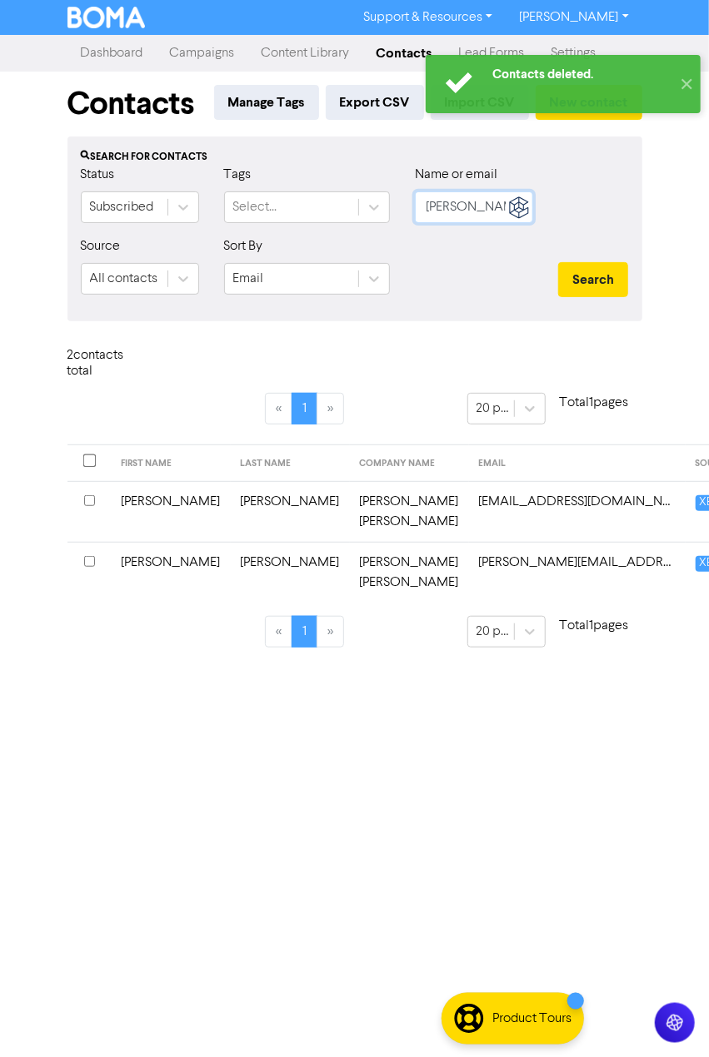
click at [461, 205] on input "[PERSON_NAME]" at bounding box center [474, 207] width 118 height 32
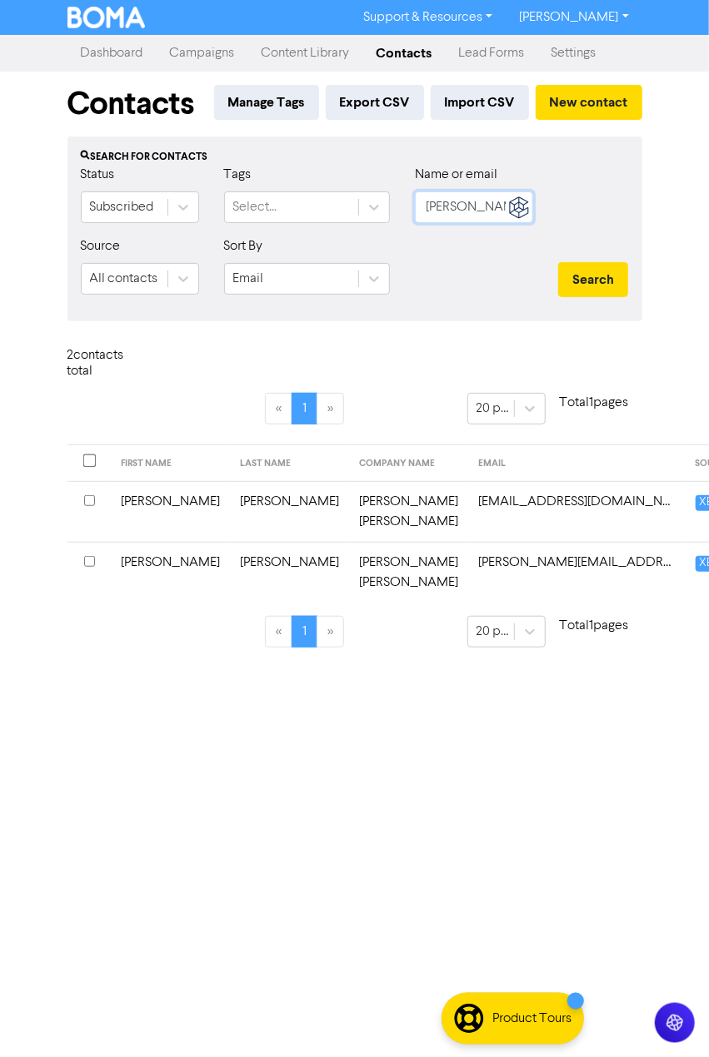
drag, startPoint x: 475, startPoint y: 206, endPoint x: 364, endPoint y: 182, distance: 114.0
click at [372, 192] on div "Status Subscribed Tags Select... Name or email [PERSON_NAME]" at bounding box center [354, 201] width 573 height 72
click at [558, 262] on button "Search" at bounding box center [593, 279] width 70 height 35
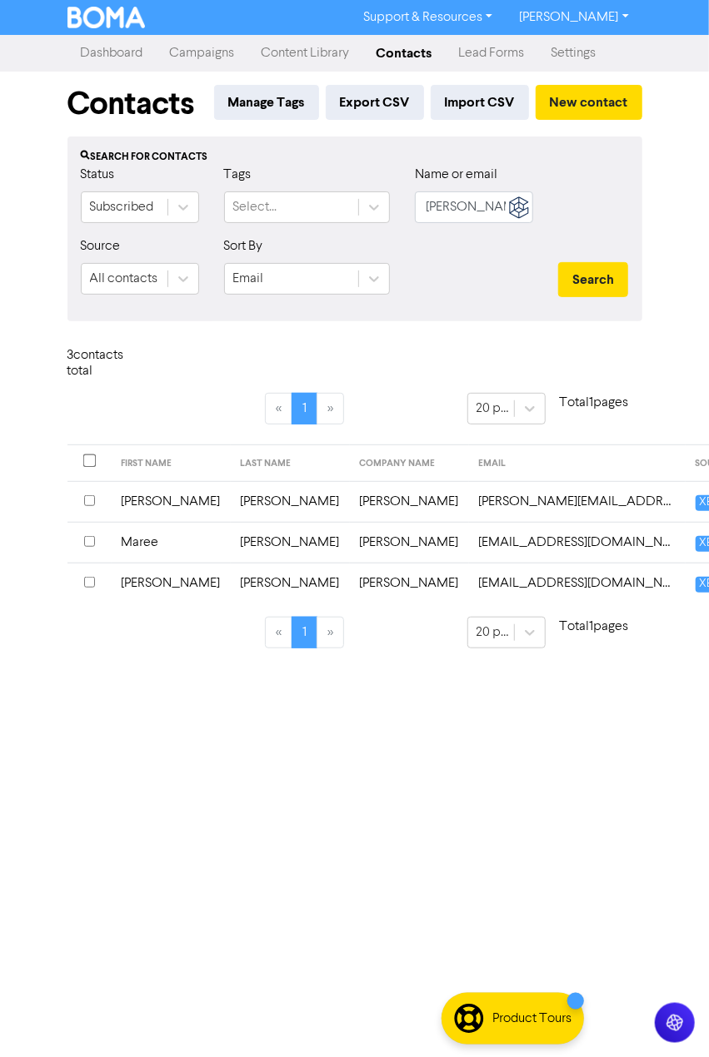
click at [92, 506] on input "checkbox" at bounding box center [89, 500] width 11 height 11
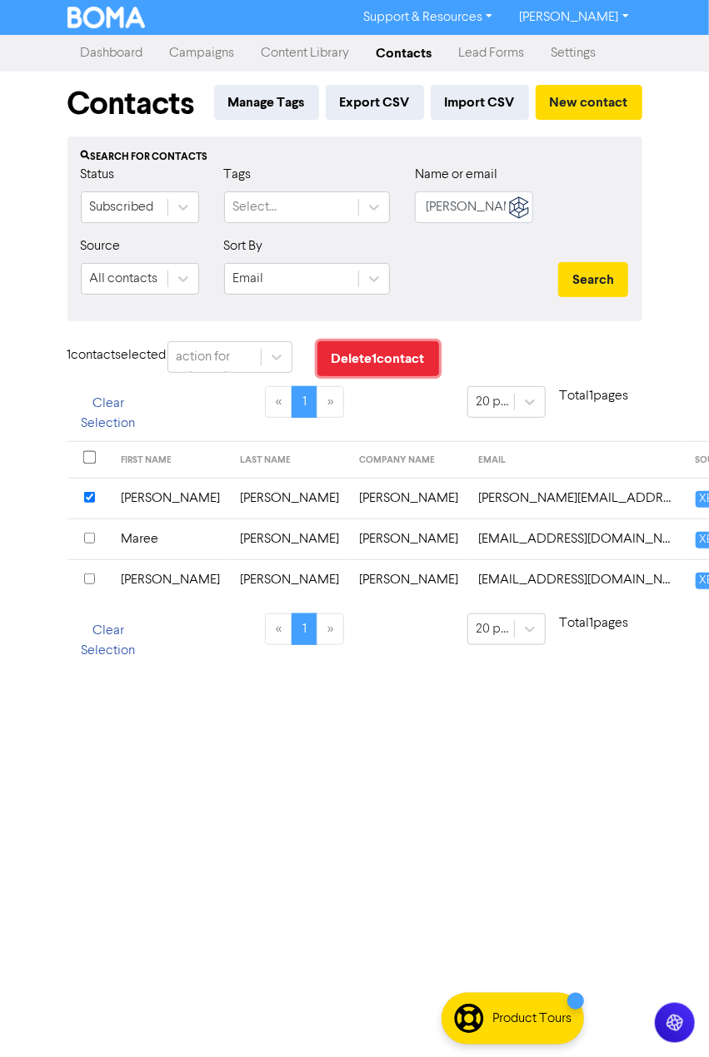
click at [391, 355] on button "Delete 1 contact" at bounding box center [378, 358] width 122 height 35
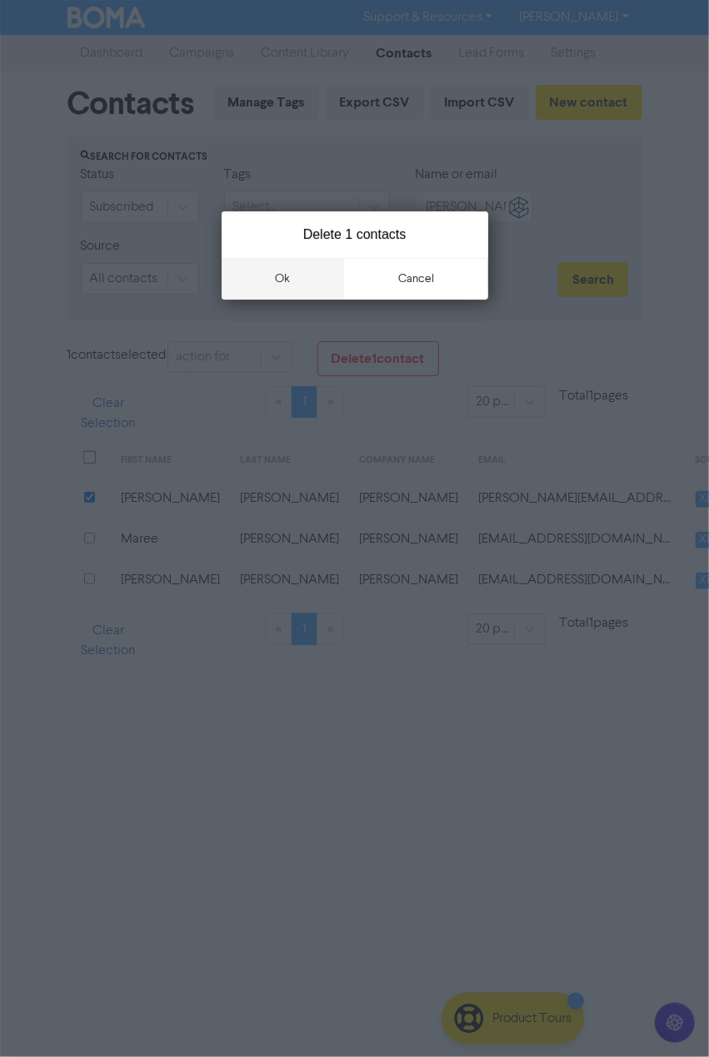
click at [281, 283] on button "ok" at bounding box center [282, 279] width 123 height 42
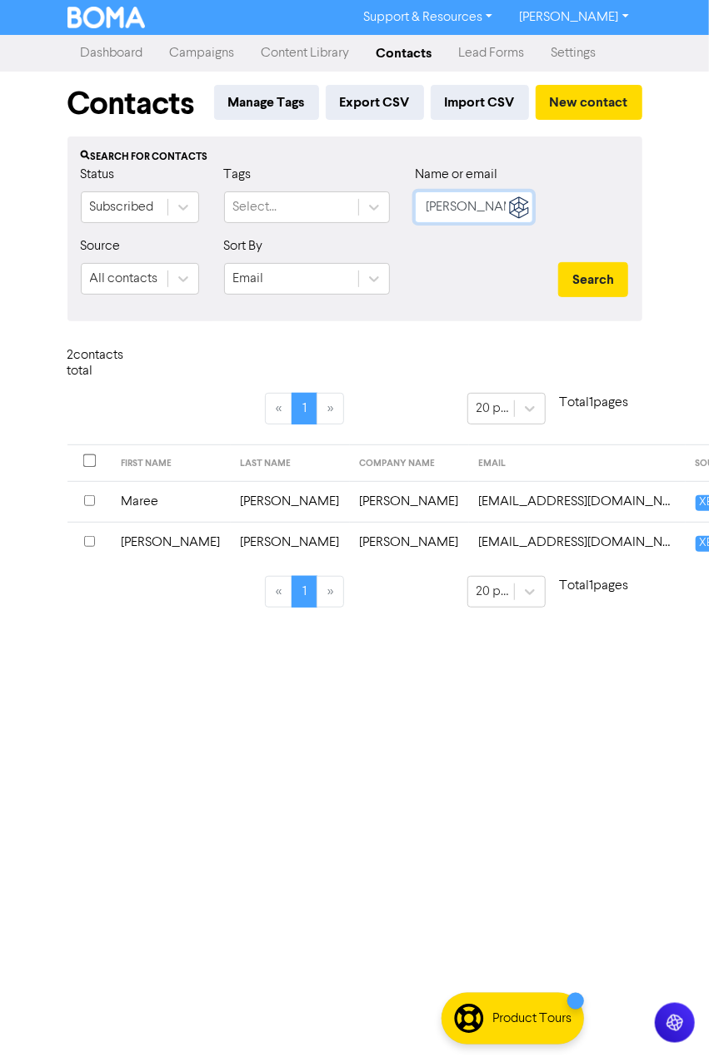
drag, startPoint x: 488, startPoint y: 203, endPoint x: 174, endPoint y: 186, distance: 314.4
click at [389, 203] on div "Status Subscribed Tags Select... Name or email [PERSON_NAME]" at bounding box center [354, 201] width 573 height 72
click at [558, 262] on button "Search" at bounding box center [593, 279] width 70 height 35
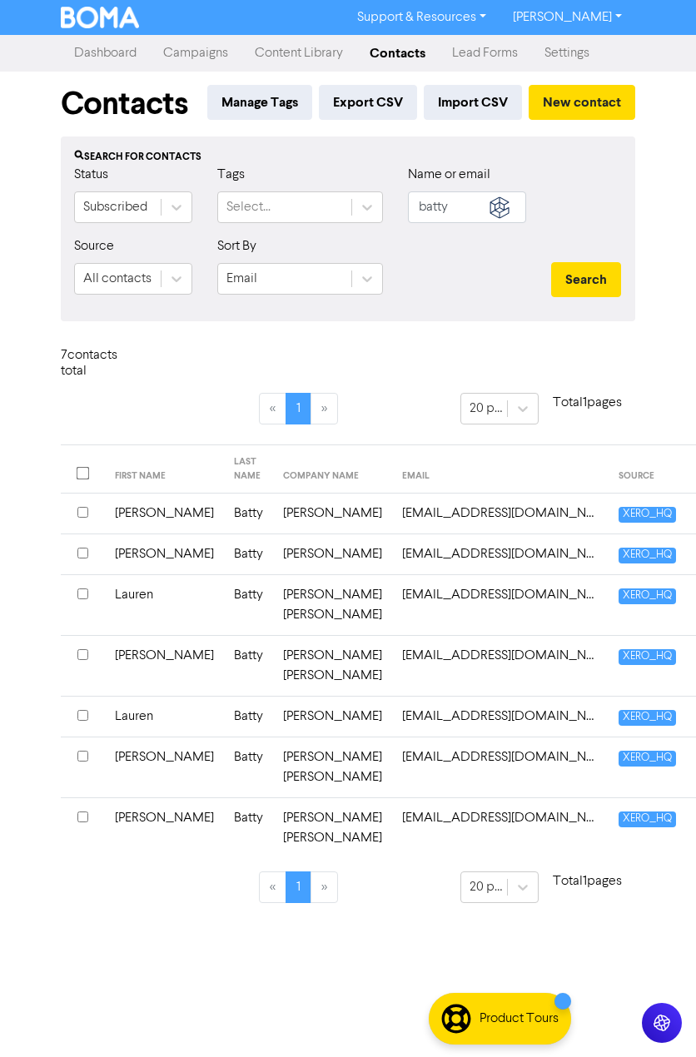
click at [81, 762] on input "checkbox" at bounding box center [82, 756] width 11 height 11
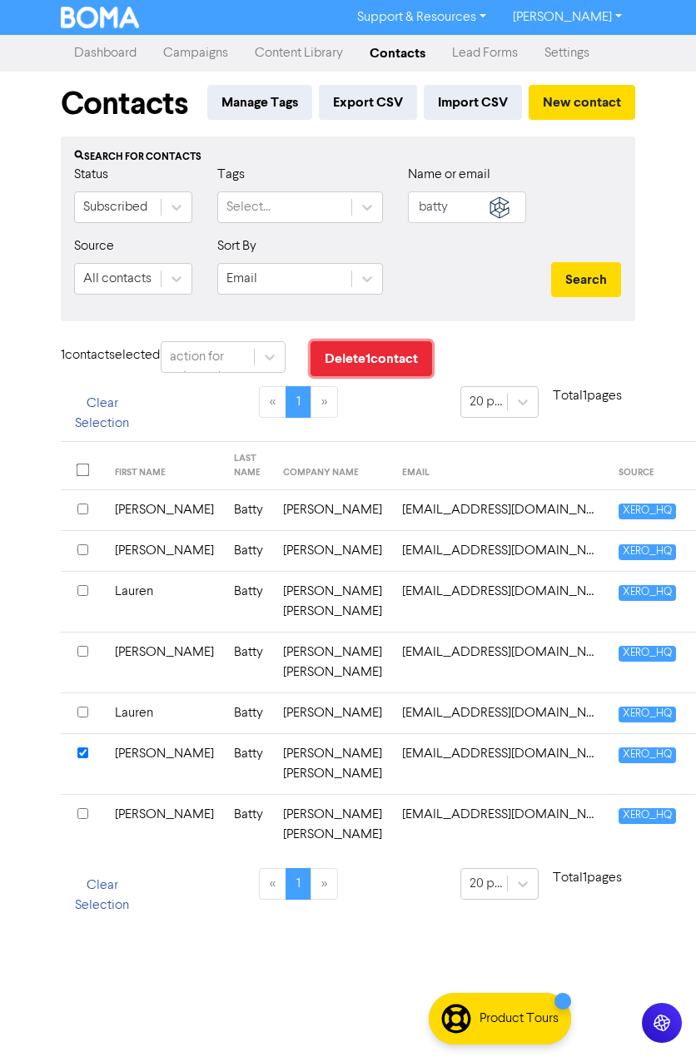
click at [368, 362] on button "Delete 1 contact" at bounding box center [372, 358] width 122 height 35
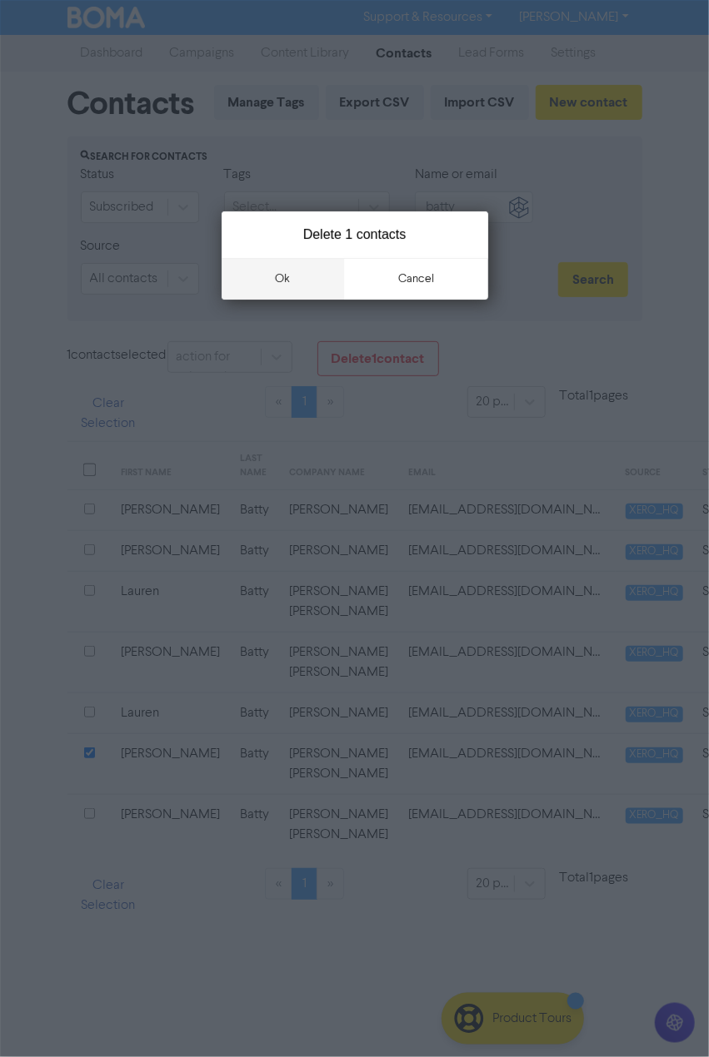
click at [263, 281] on button "ok" at bounding box center [282, 279] width 123 height 42
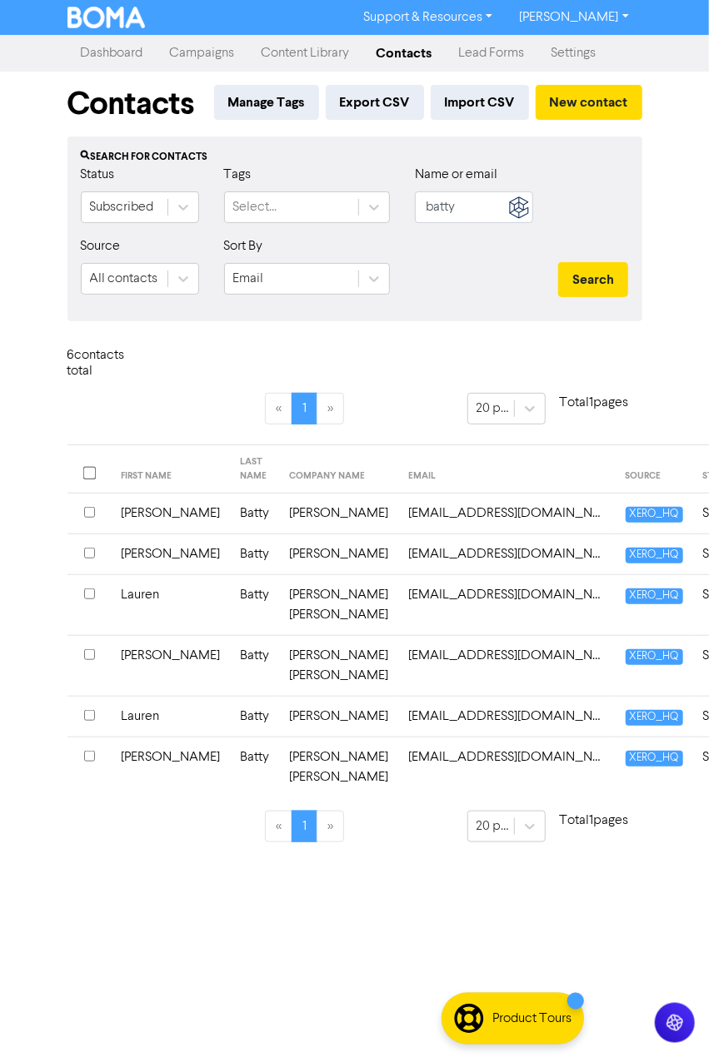
click at [88, 721] on input "checkbox" at bounding box center [89, 715] width 11 height 11
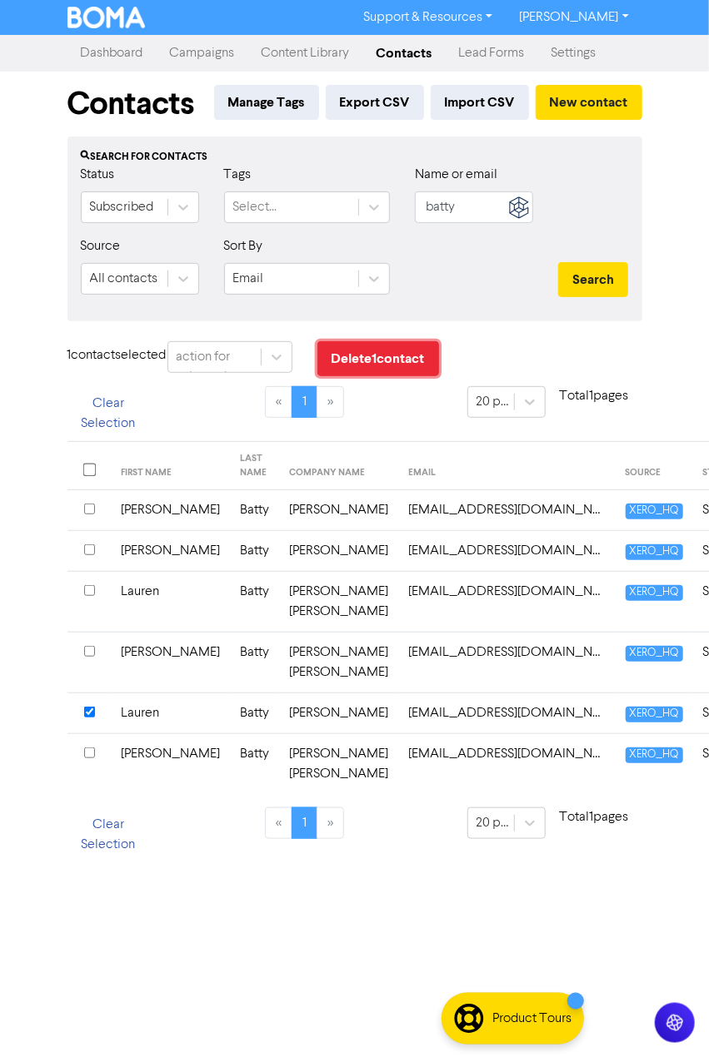
click at [380, 356] on button "Delete 1 contact" at bounding box center [378, 358] width 122 height 35
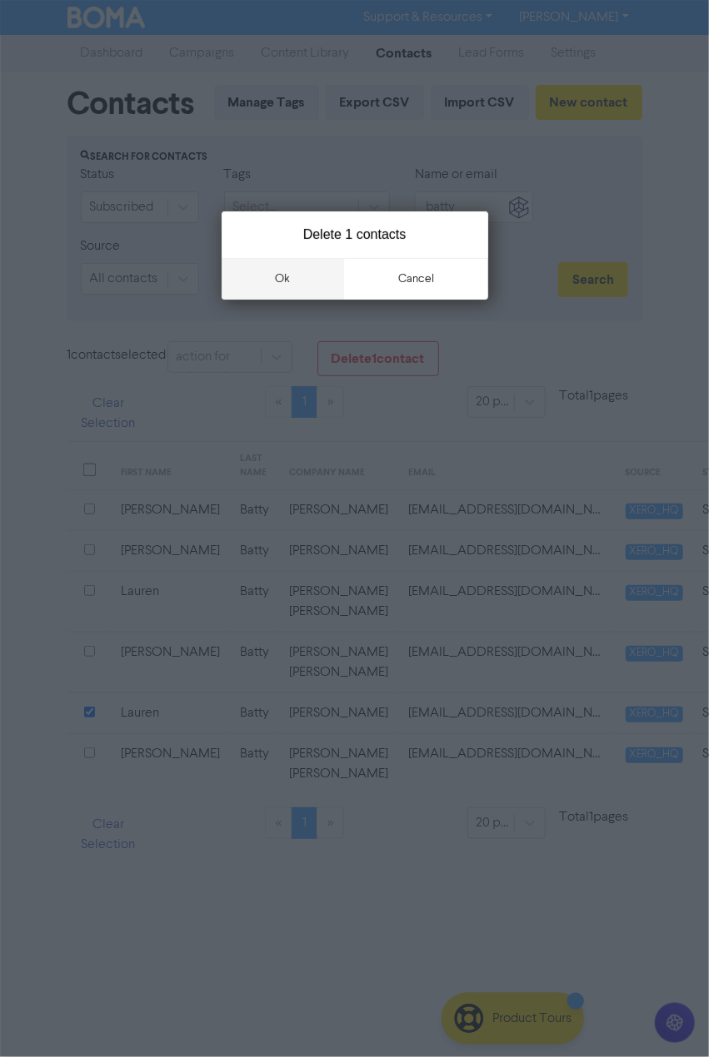
click at [243, 274] on button "ok" at bounding box center [282, 279] width 123 height 42
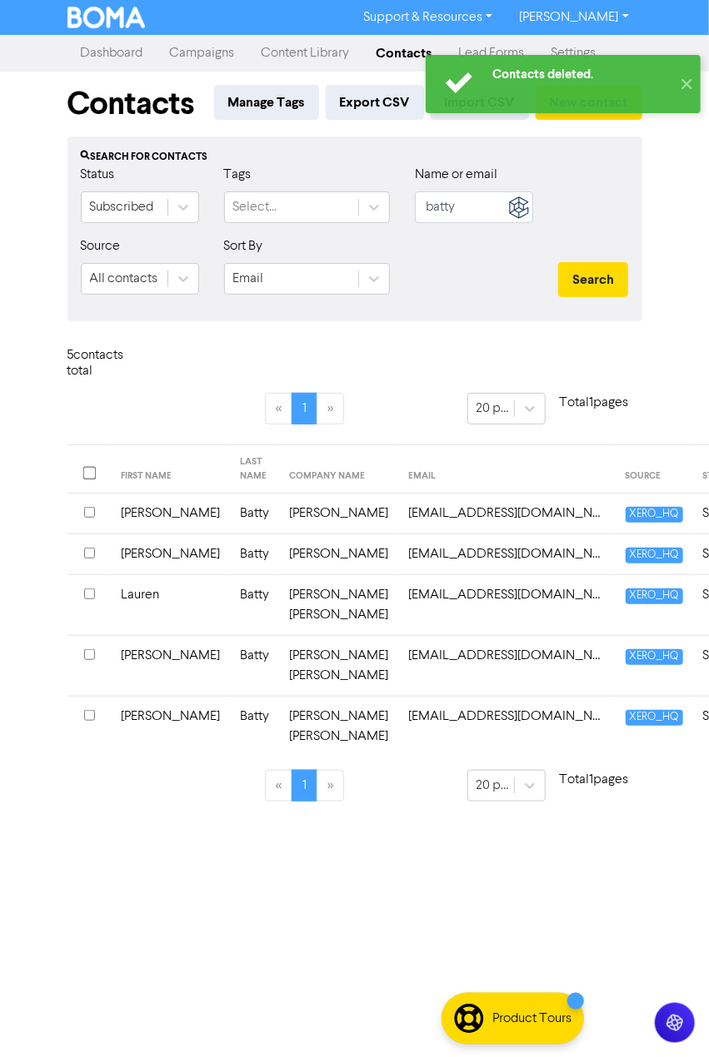
click at [88, 511] on input "checkbox" at bounding box center [89, 512] width 11 height 11
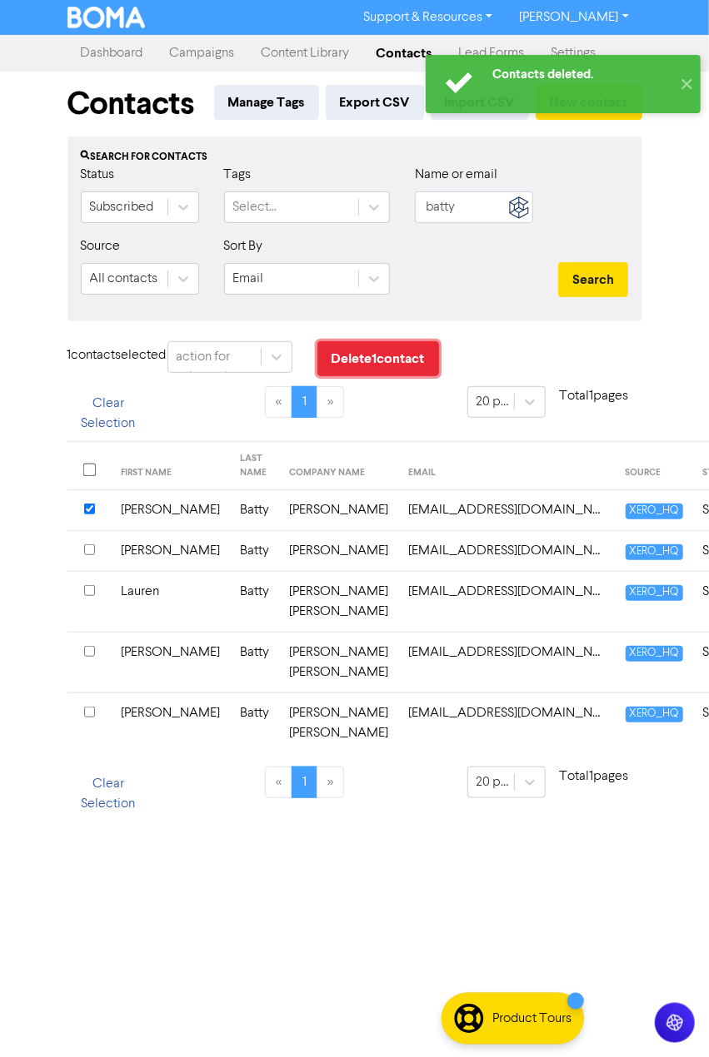
click at [364, 357] on button "Delete 1 contact" at bounding box center [378, 358] width 122 height 35
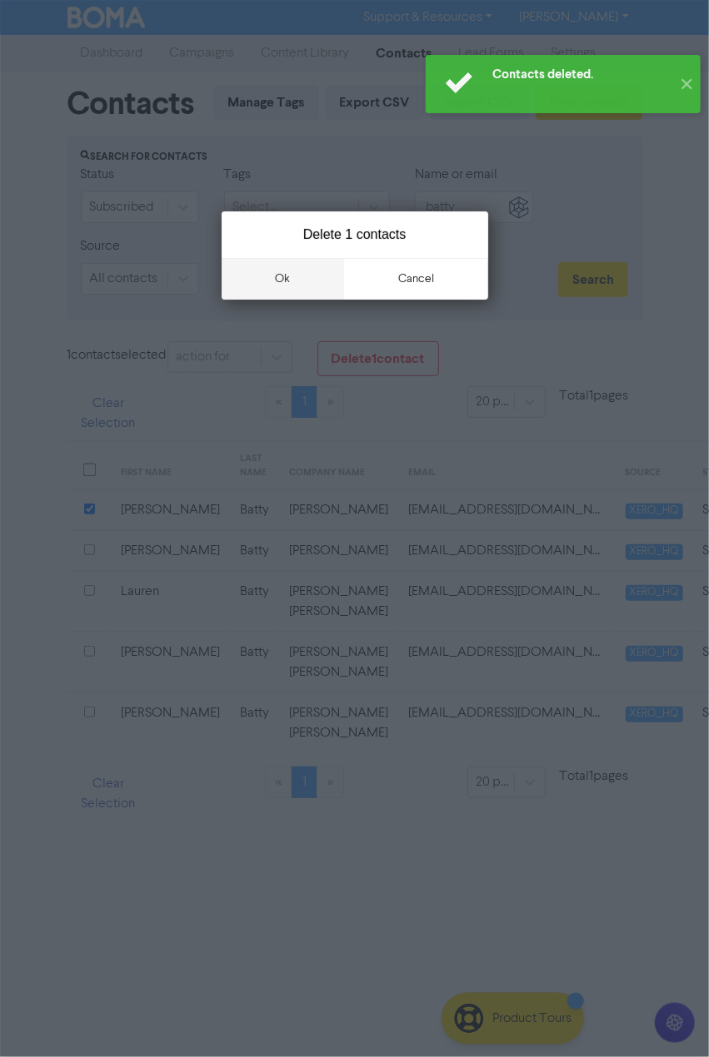
click at [297, 283] on button "ok" at bounding box center [282, 279] width 123 height 42
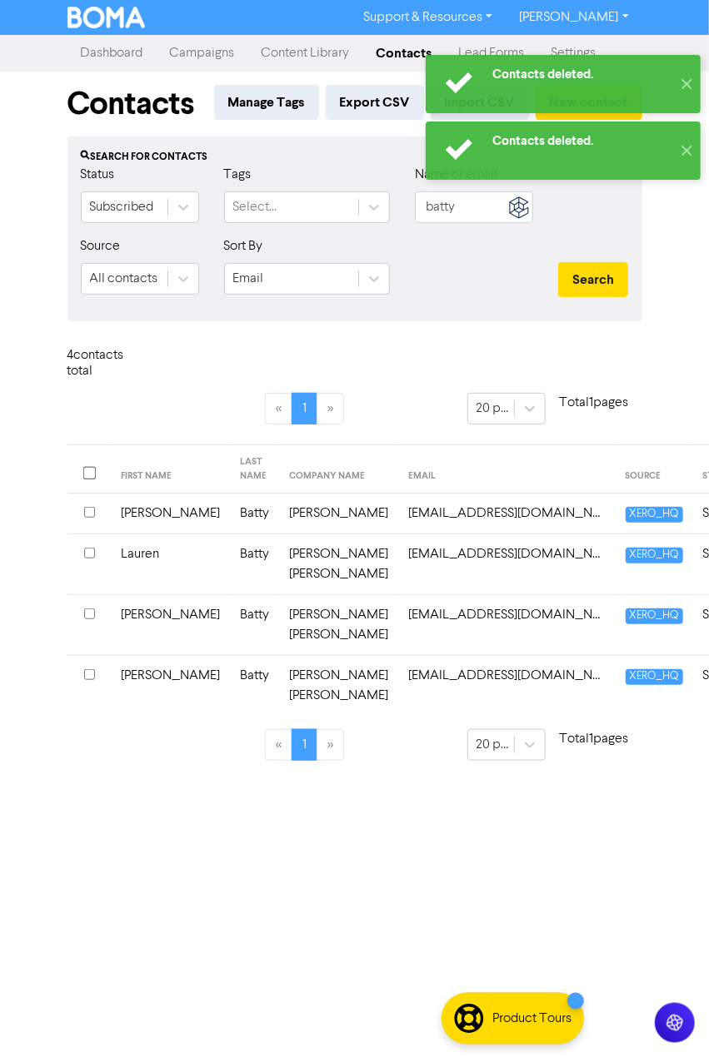
click at [675, 351] on div "Contacts deleted. ✕ Contacts deleted. ✕ Support & Resources Video Tutorials FAQ…" at bounding box center [354, 528] width 709 height 1057
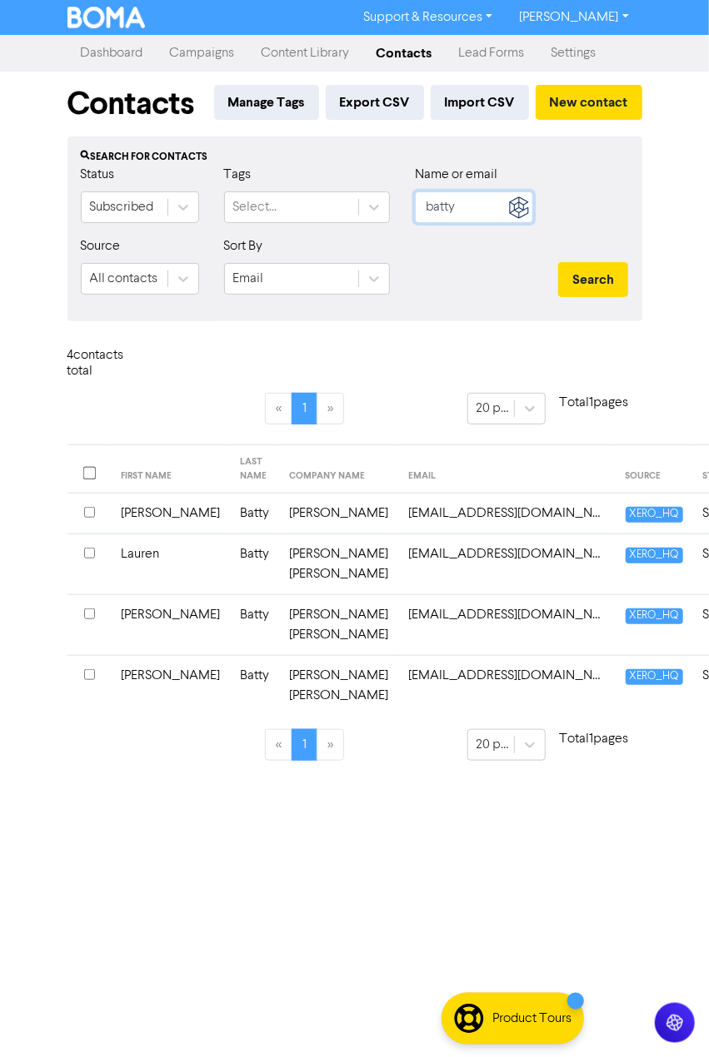
drag, startPoint x: 483, startPoint y: 207, endPoint x: 405, endPoint y: 207, distance: 77.4
click at [426, 206] on input "batty" at bounding box center [474, 207] width 118 height 32
click at [558, 262] on button "Search" at bounding box center [593, 279] width 70 height 35
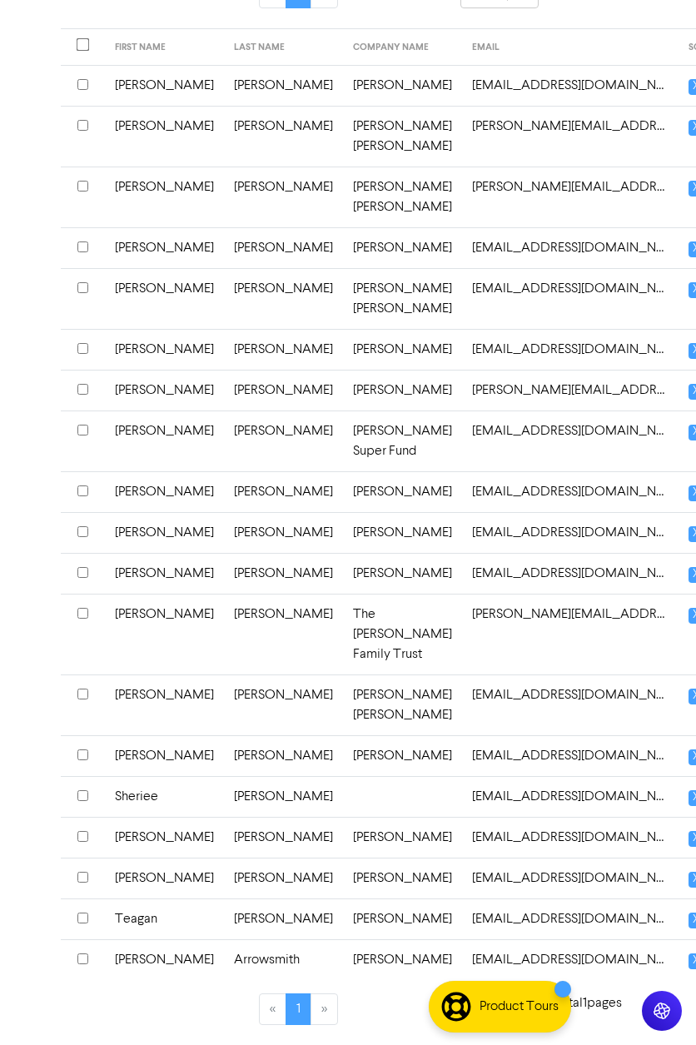
scroll to position [520, 0]
click at [83, 619] on input "checkbox" at bounding box center [82, 613] width 11 height 11
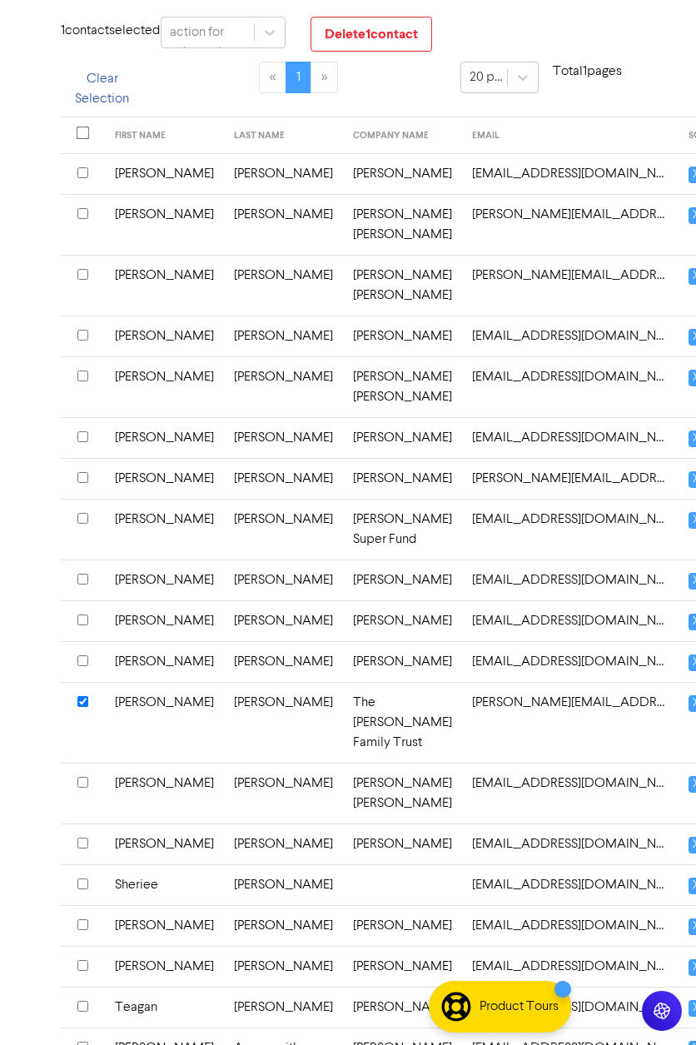
scroll to position [333, 0]
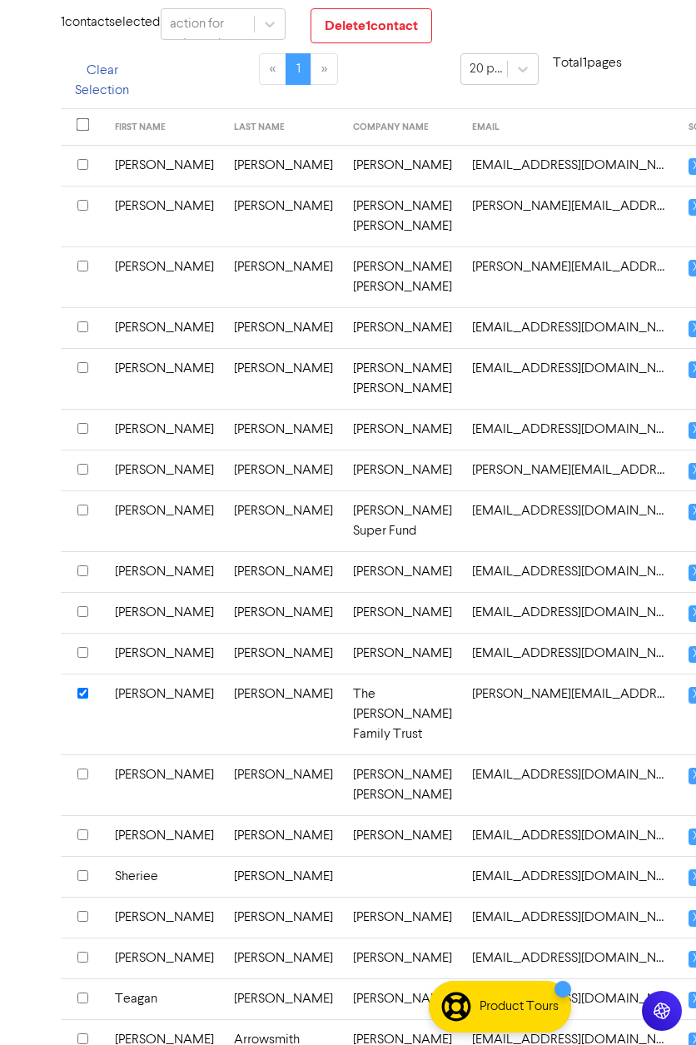
click at [81, 617] on input "checkbox" at bounding box center [82, 611] width 11 height 11
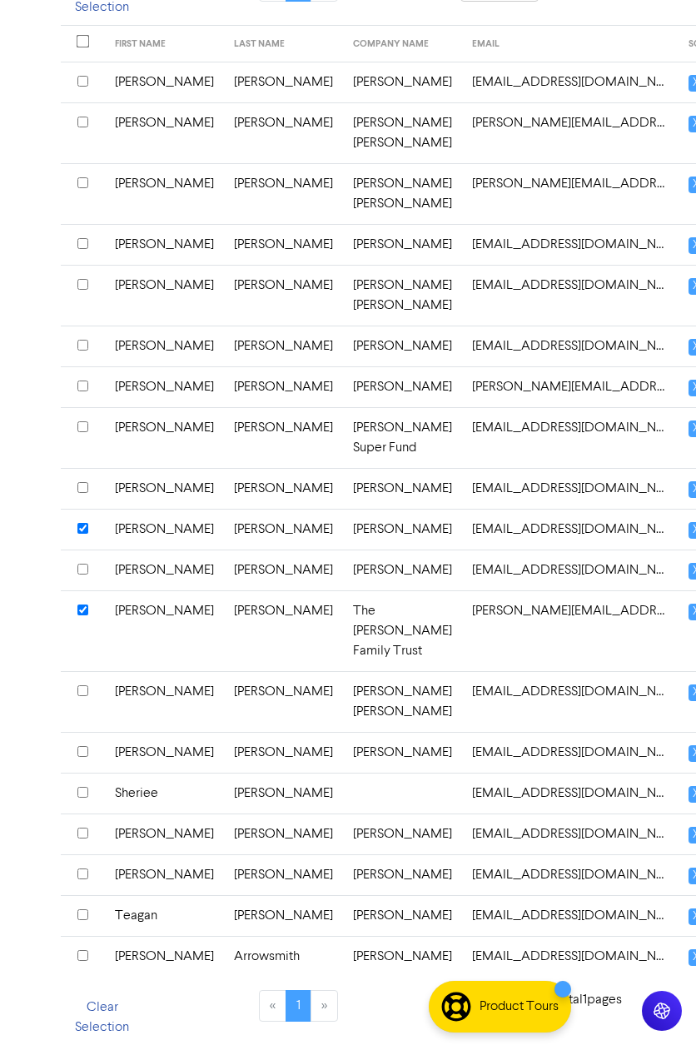
scroll to position [311, 0]
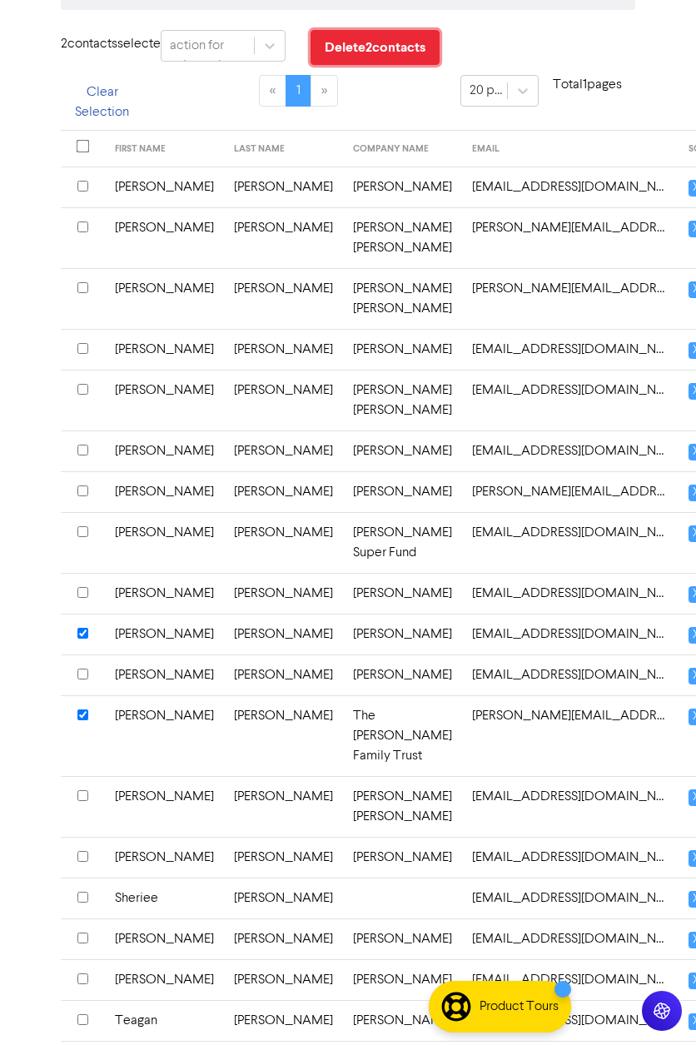
click at [361, 48] on button "Delete 2 contact s" at bounding box center [375, 47] width 129 height 35
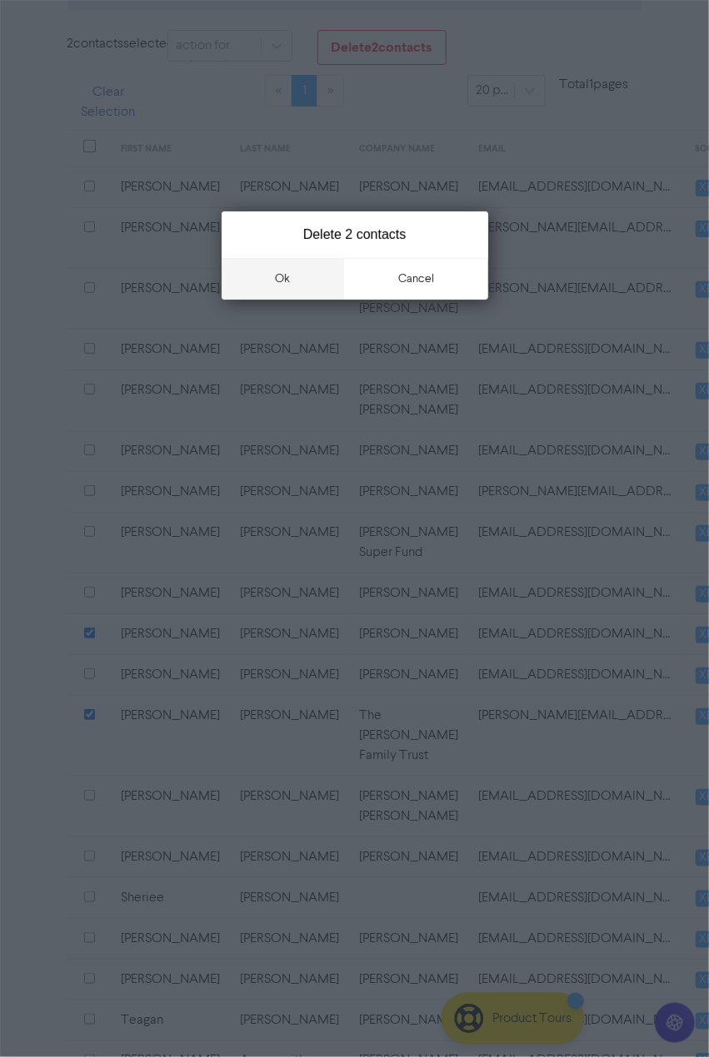
click at [268, 284] on button "ok" at bounding box center [282, 279] width 123 height 42
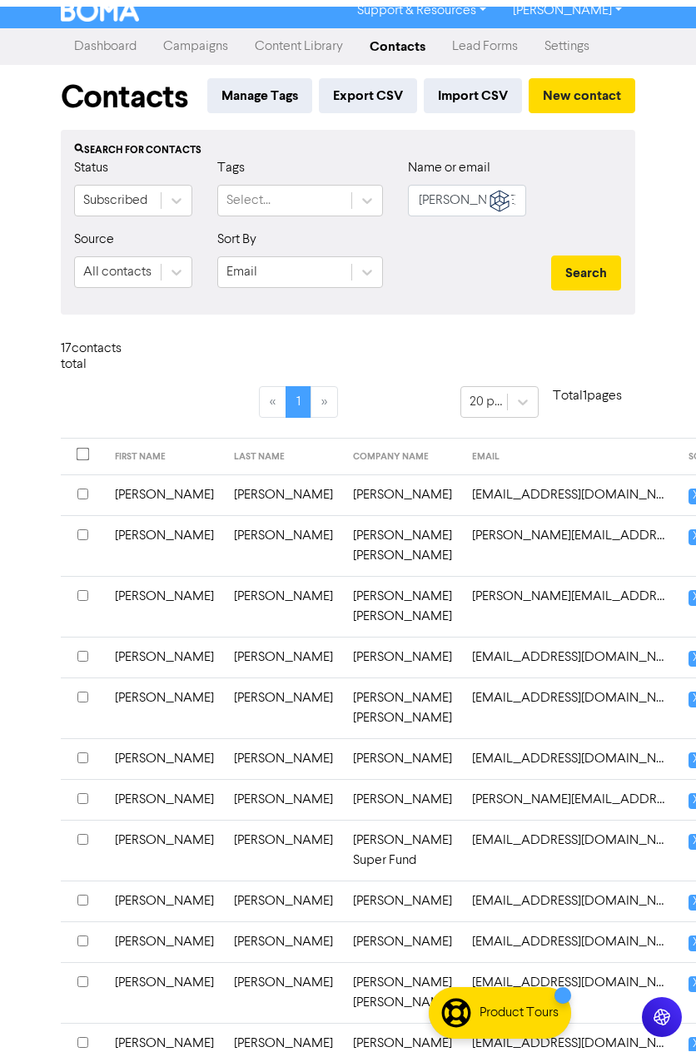
scroll to position [0, 0]
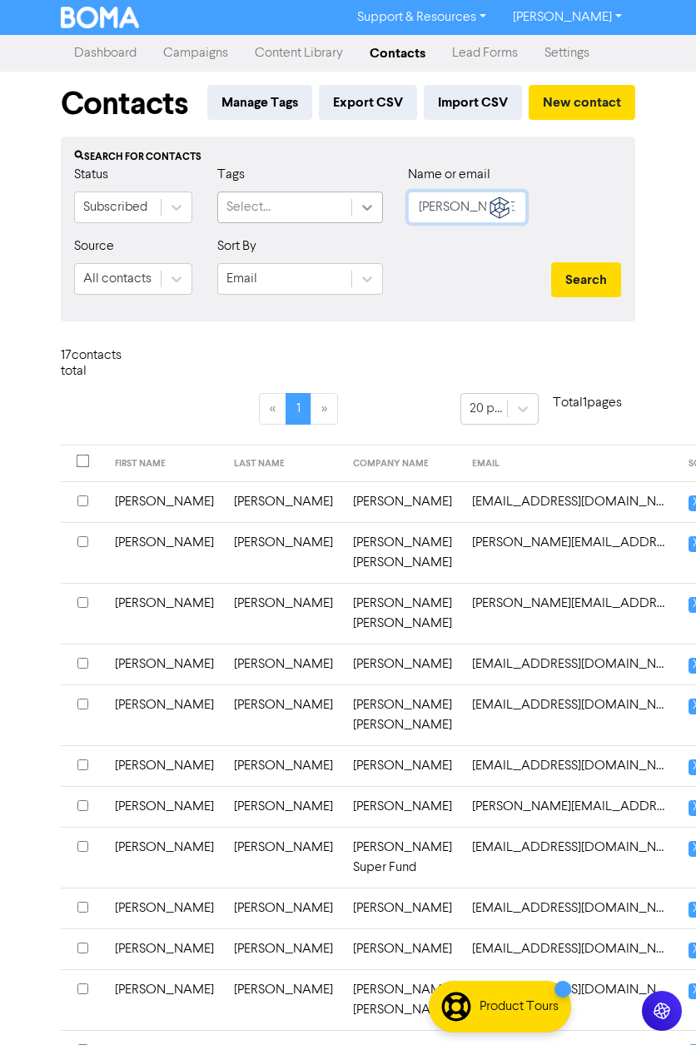
drag, startPoint x: 465, startPoint y: 204, endPoint x: 366, endPoint y: 197, distance: 99.3
click at [378, 202] on div "Status Subscribed Tags Select... Name or email [PERSON_NAME]" at bounding box center [348, 201] width 573 height 72
click at [551, 262] on button "Search" at bounding box center [586, 279] width 70 height 35
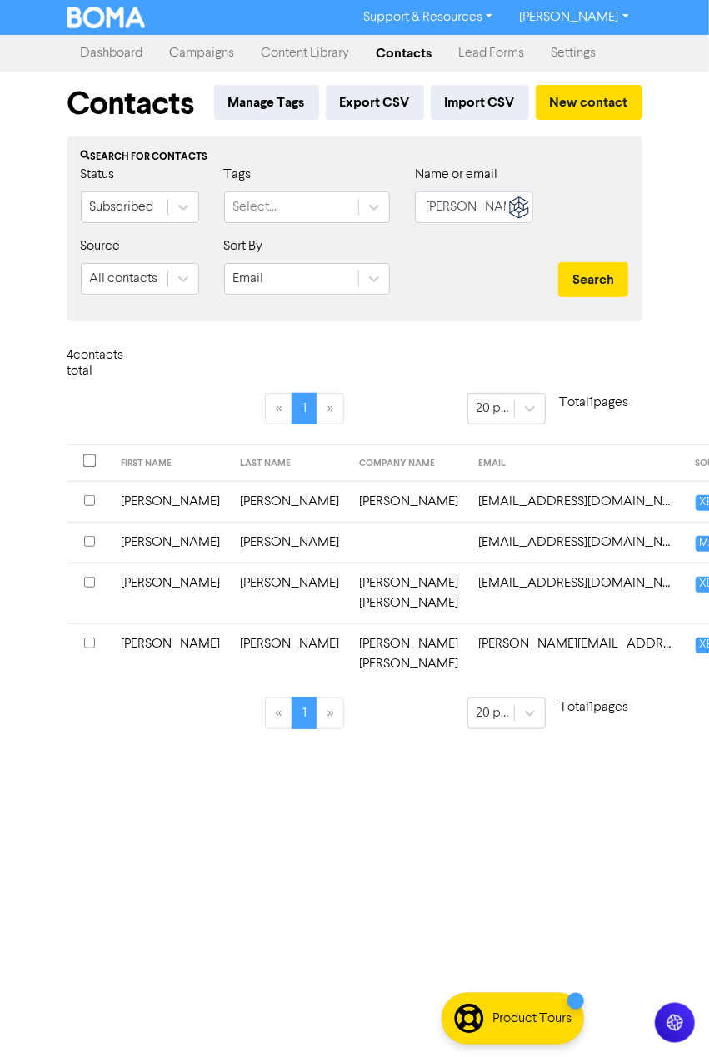
click at [85, 649] on input "checkbox" at bounding box center [89, 643] width 11 height 11
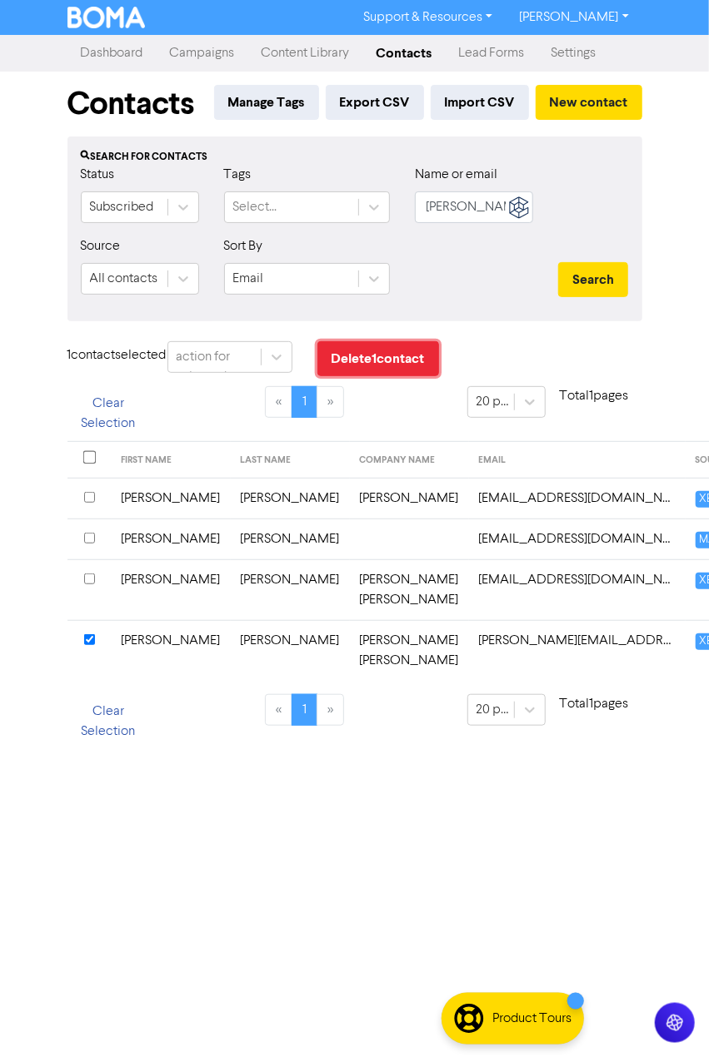
click at [340, 355] on button "Delete 1 contact" at bounding box center [378, 358] width 122 height 35
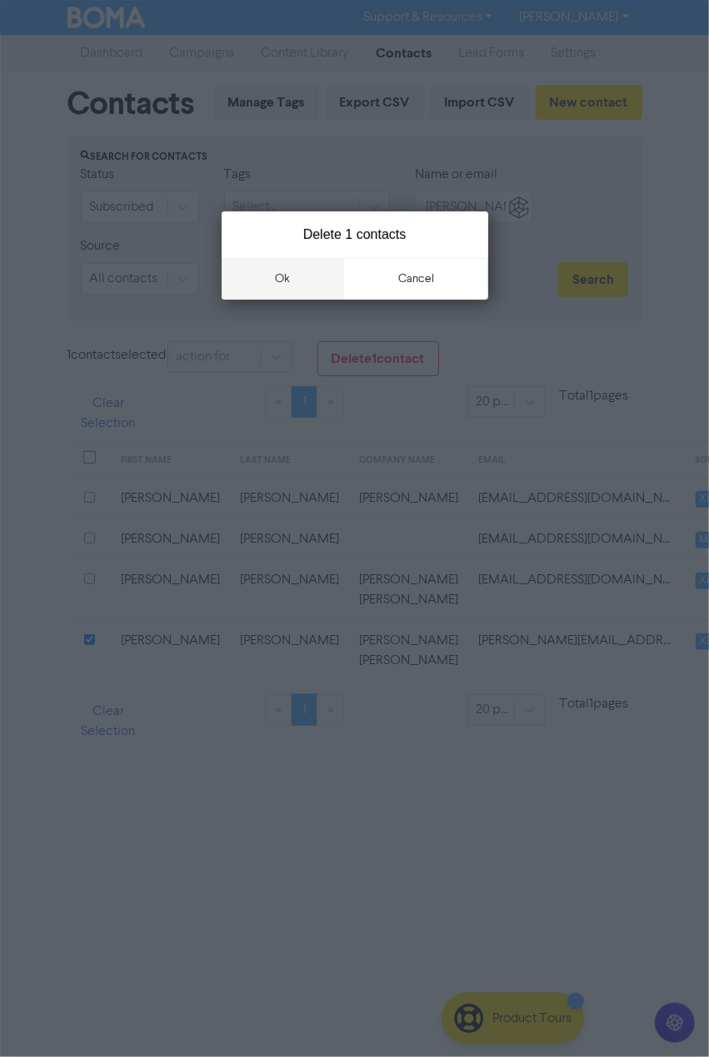
click at [272, 280] on button "ok" at bounding box center [282, 279] width 123 height 42
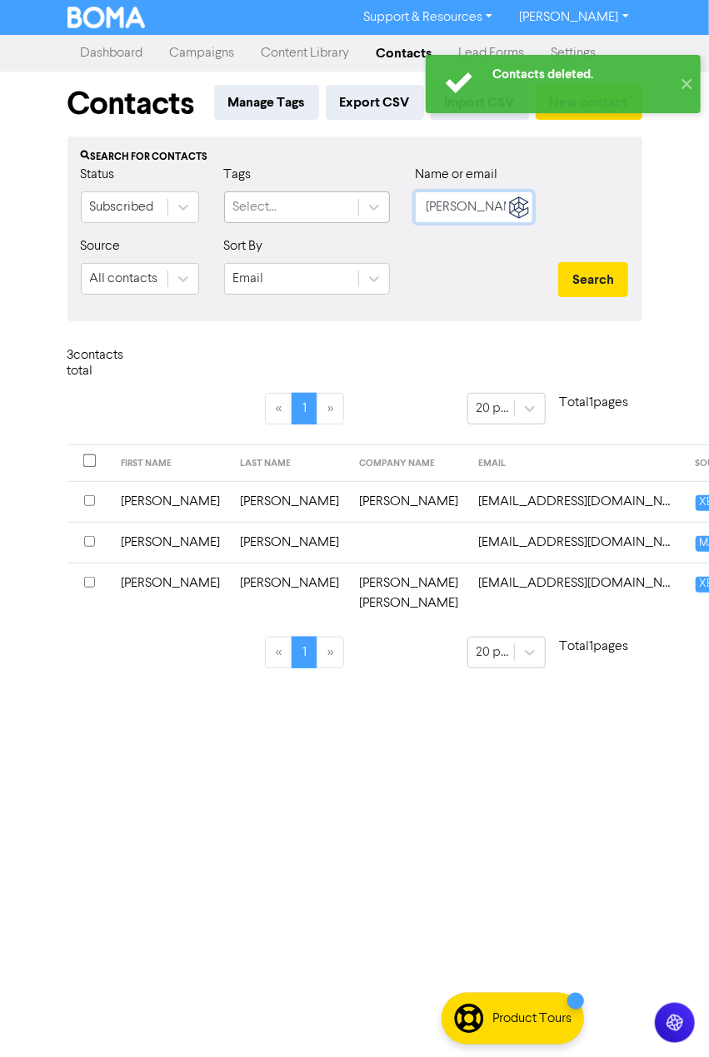
drag, startPoint x: 460, startPoint y: 206, endPoint x: 281, endPoint y: 203, distance: 178.2
click at [286, 203] on div "Status Subscribed Tags Select... Name or email [PERSON_NAME]" at bounding box center [354, 201] width 573 height 72
type input "[PERSON_NAME]"
click at [558, 262] on button "Search" at bounding box center [593, 279] width 70 height 35
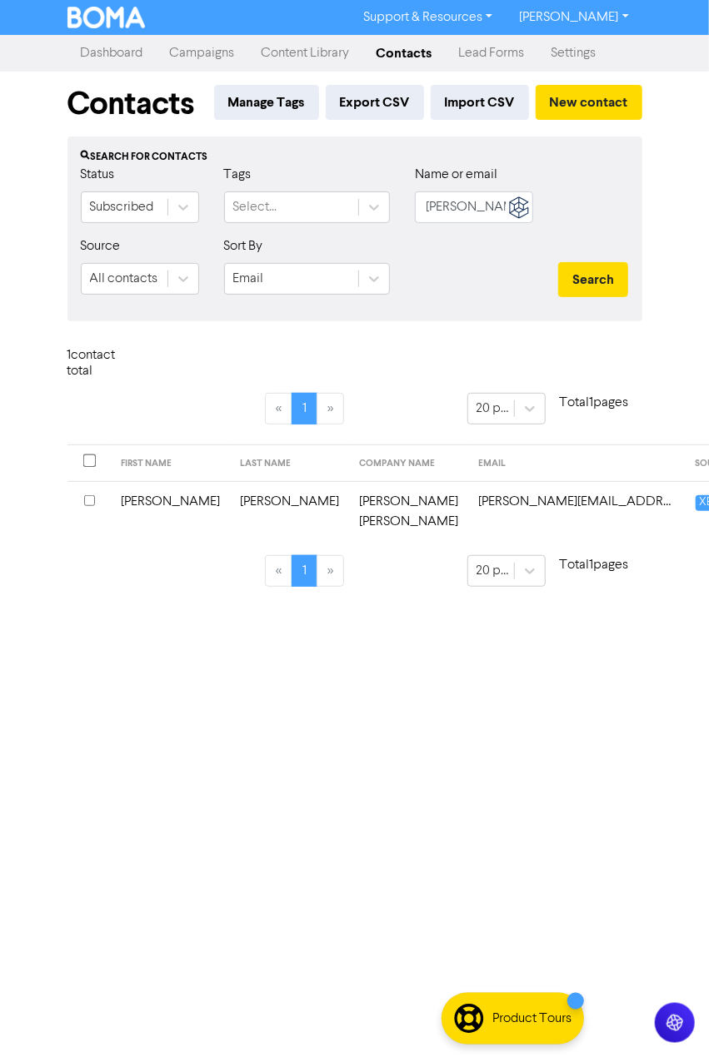
click at [177, 519] on td "[PERSON_NAME]" at bounding box center [171, 511] width 119 height 61
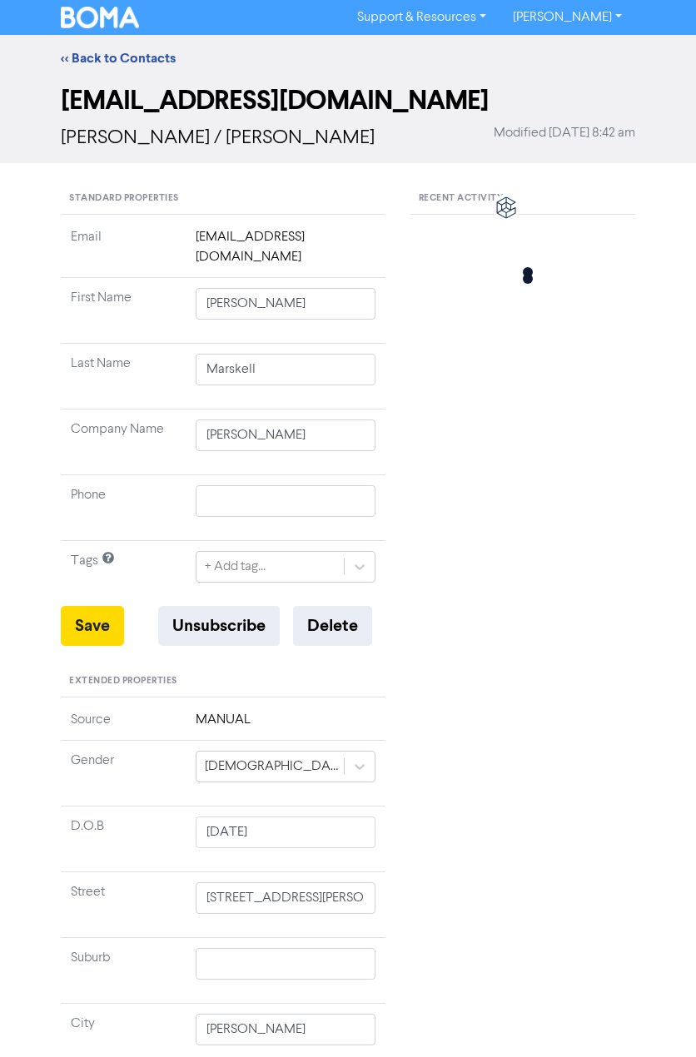
type input "[PERSON_NAME]"
type input "[PERSON_NAME] [PERSON_NAME]"
type input "[PHONE_NUMBER]"
type input "[STREET_ADDRESS][PERSON_NAME]"
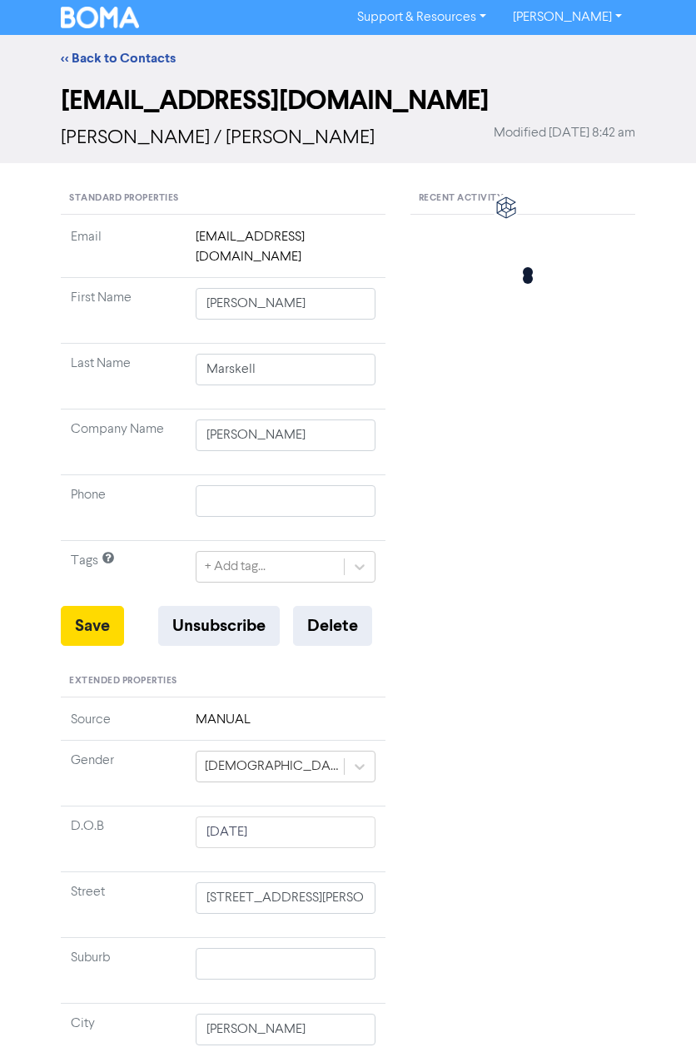
type input "ARMADALE"
type input "3143"
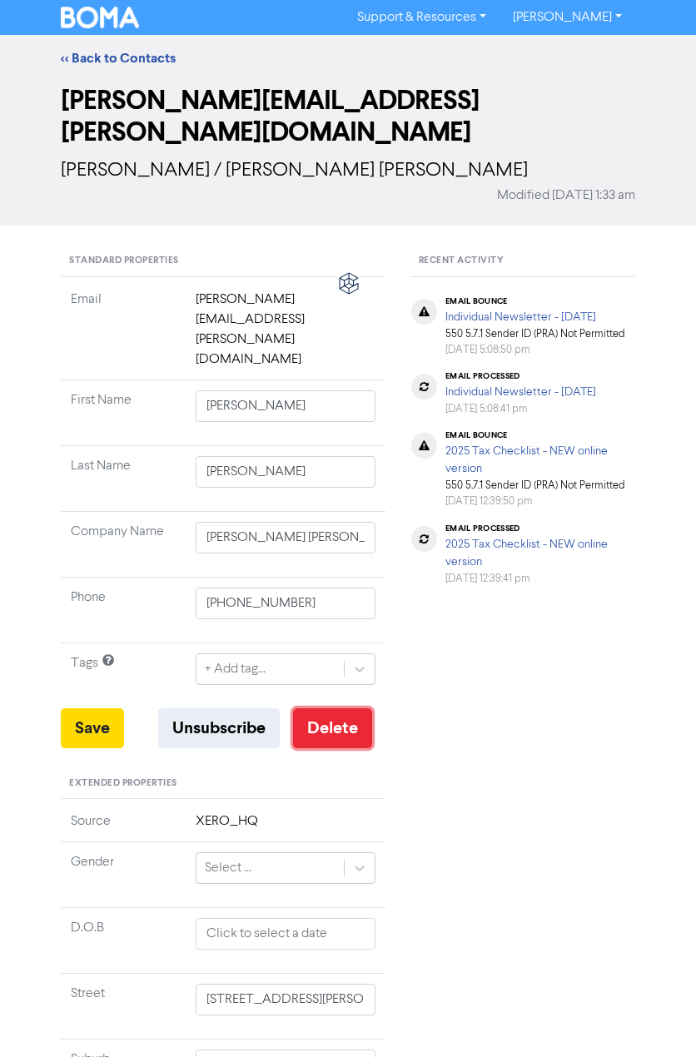
click at [338, 709] on button "Delete" at bounding box center [332, 729] width 79 height 40
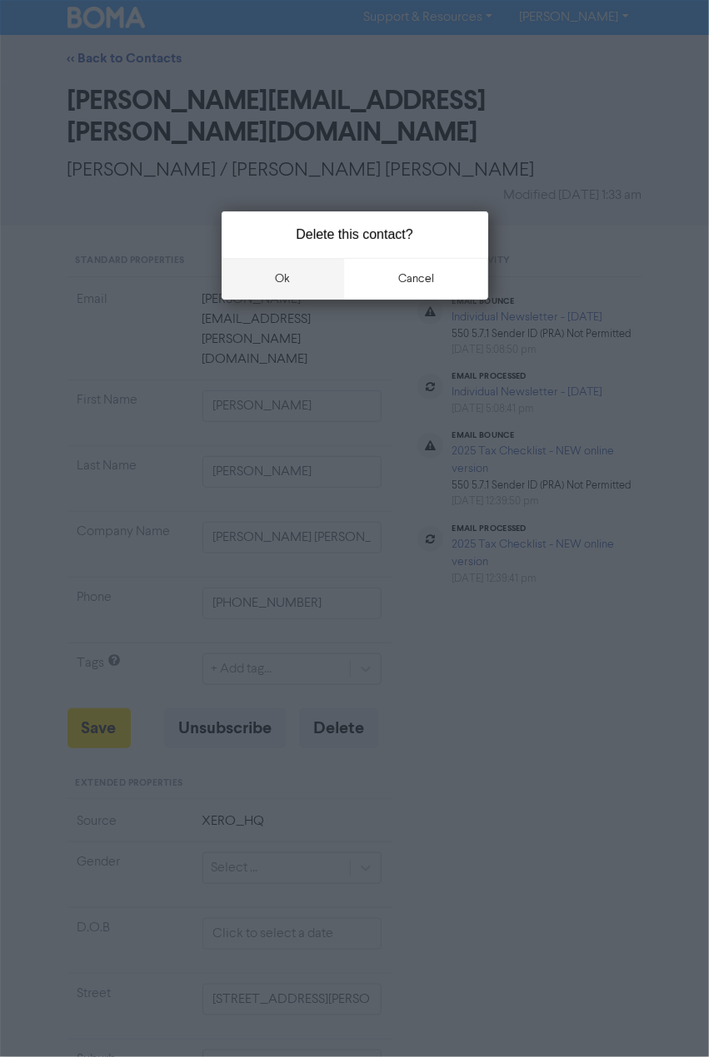
click at [286, 286] on button "ok" at bounding box center [282, 279] width 123 height 42
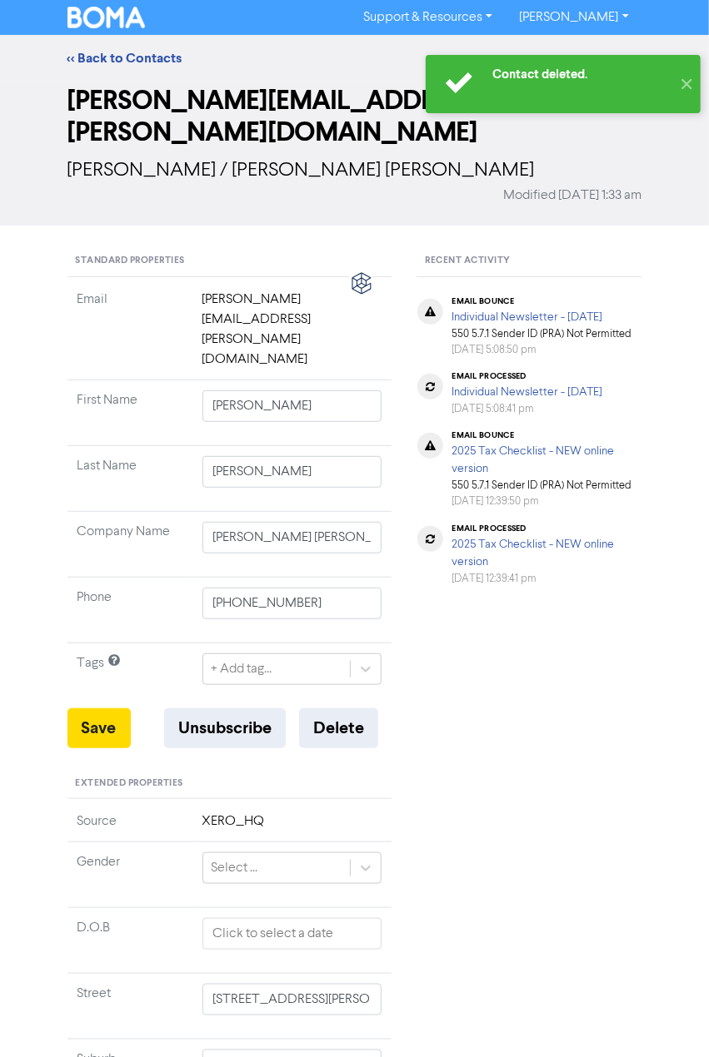
type input "[STREET_ADDRESS][PERSON_NAME]"
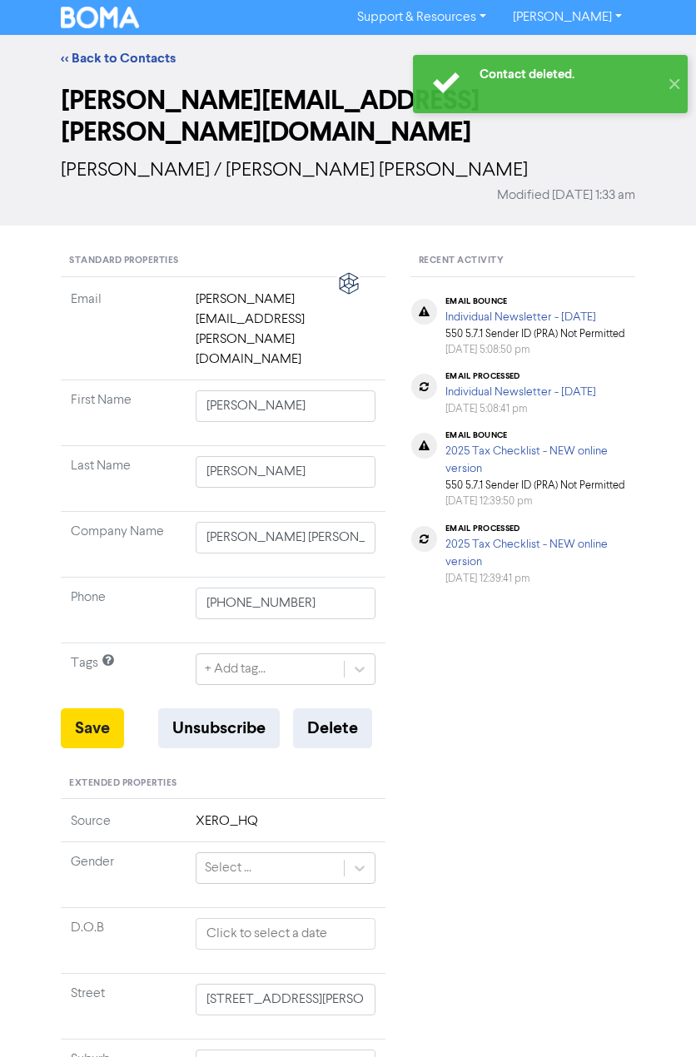
type input "[STREET_ADDRESS][PERSON_NAME]"
